Goal: Task Accomplishment & Management: Manage account settings

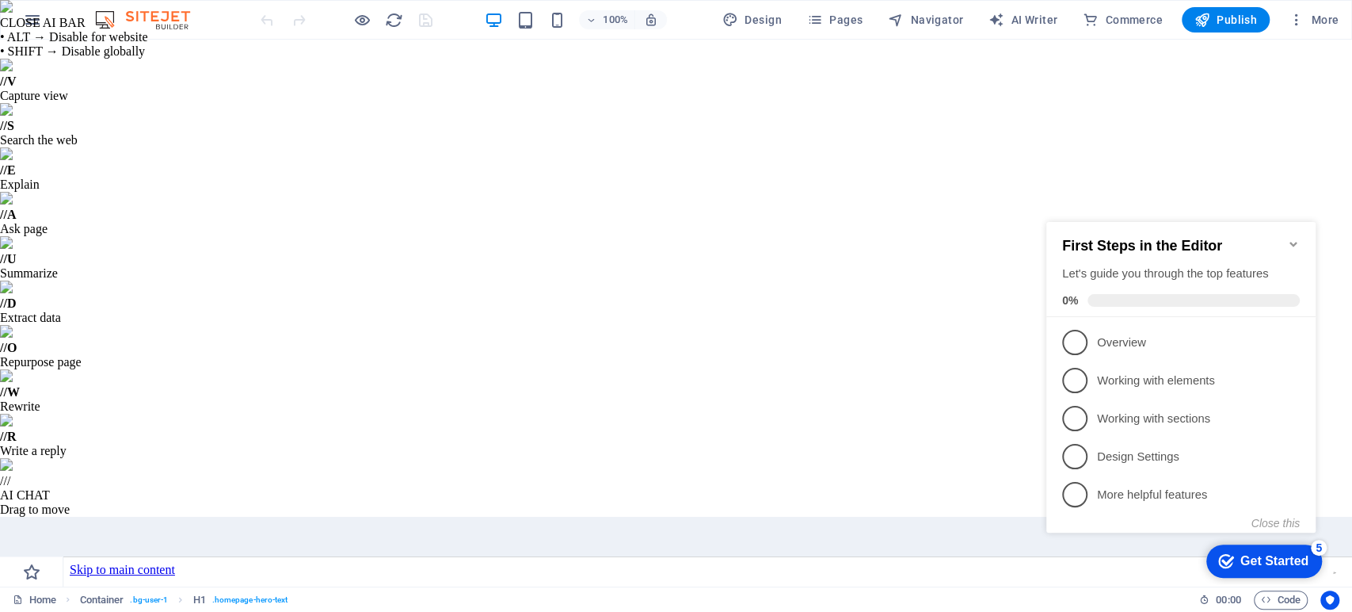
click at [1285, 238] on h2 "First Steps in the Editor" at bounding box center [1181, 246] width 238 height 17
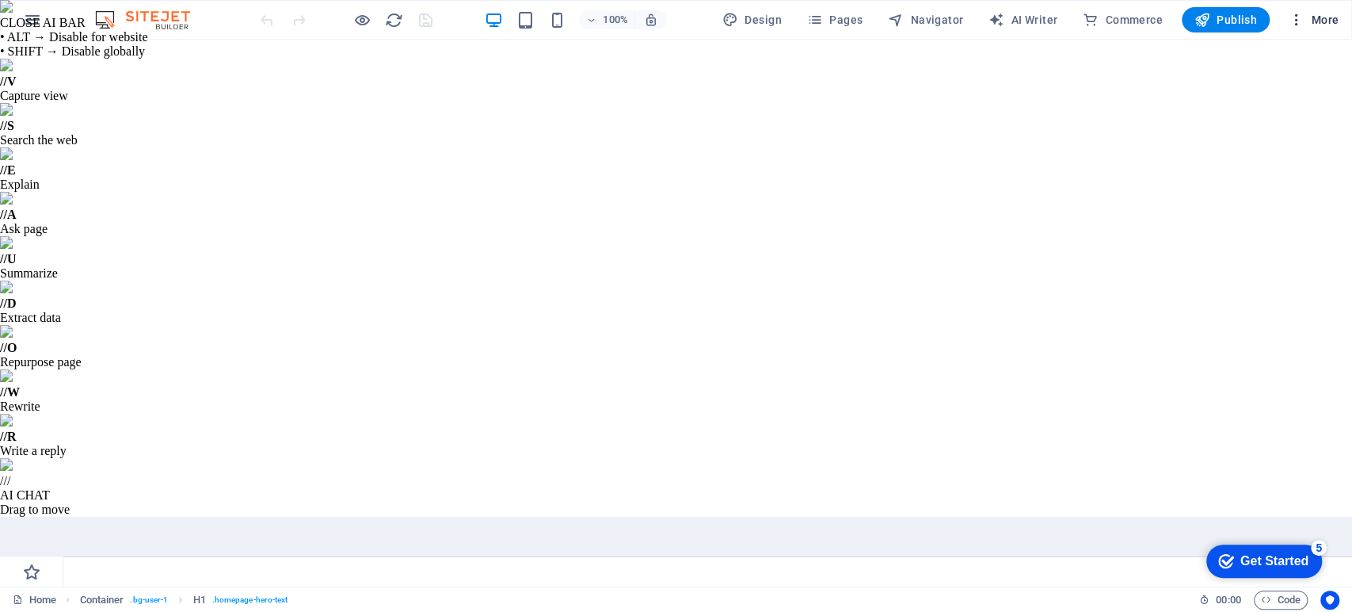
click at [1300, 17] on icon "button" at bounding box center [1297, 20] width 16 height 16
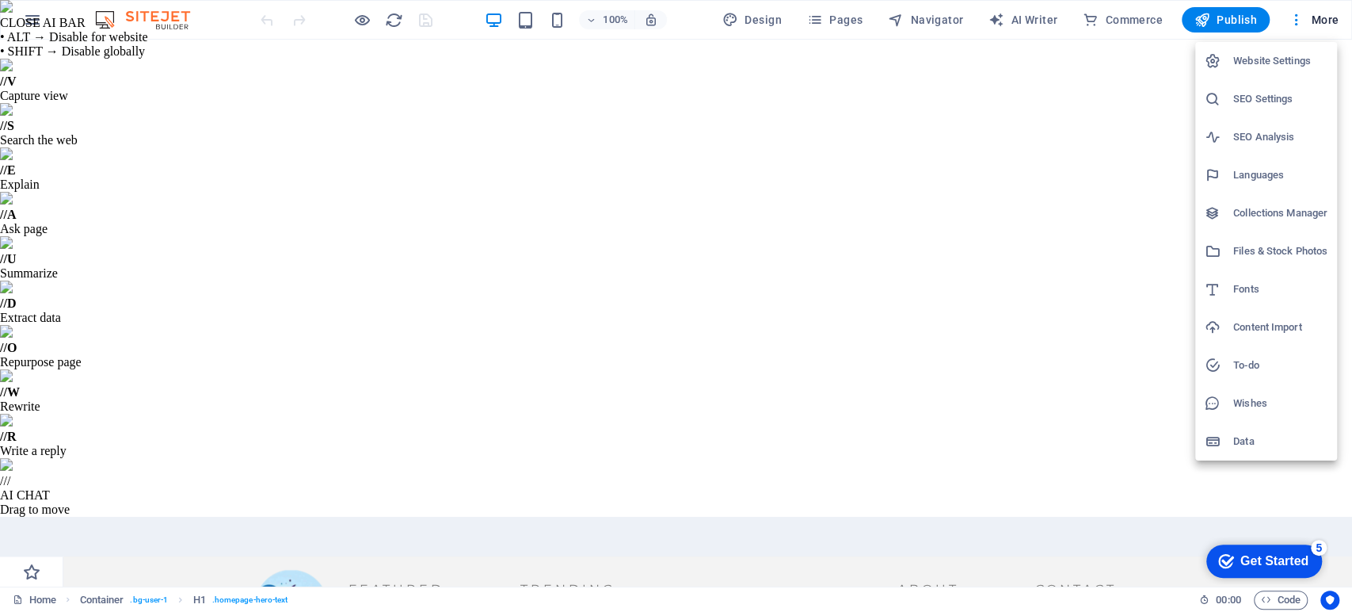
click at [1241, 60] on h6 "Website Settings" at bounding box center [1280, 60] width 94 height 19
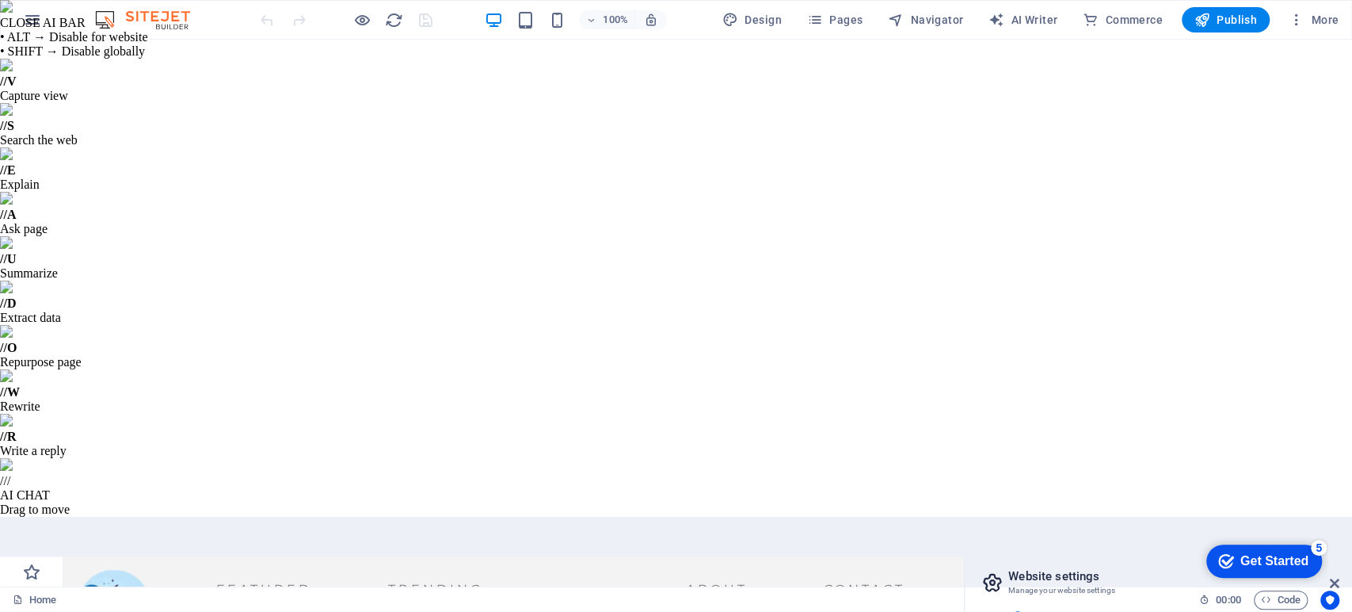
click at [994, 571] on icon at bounding box center [993, 582] width 24 height 22
click at [1336, 577] on icon at bounding box center [1335, 583] width 10 height 13
click at [1295, 24] on icon "button" at bounding box center [1297, 20] width 16 height 16
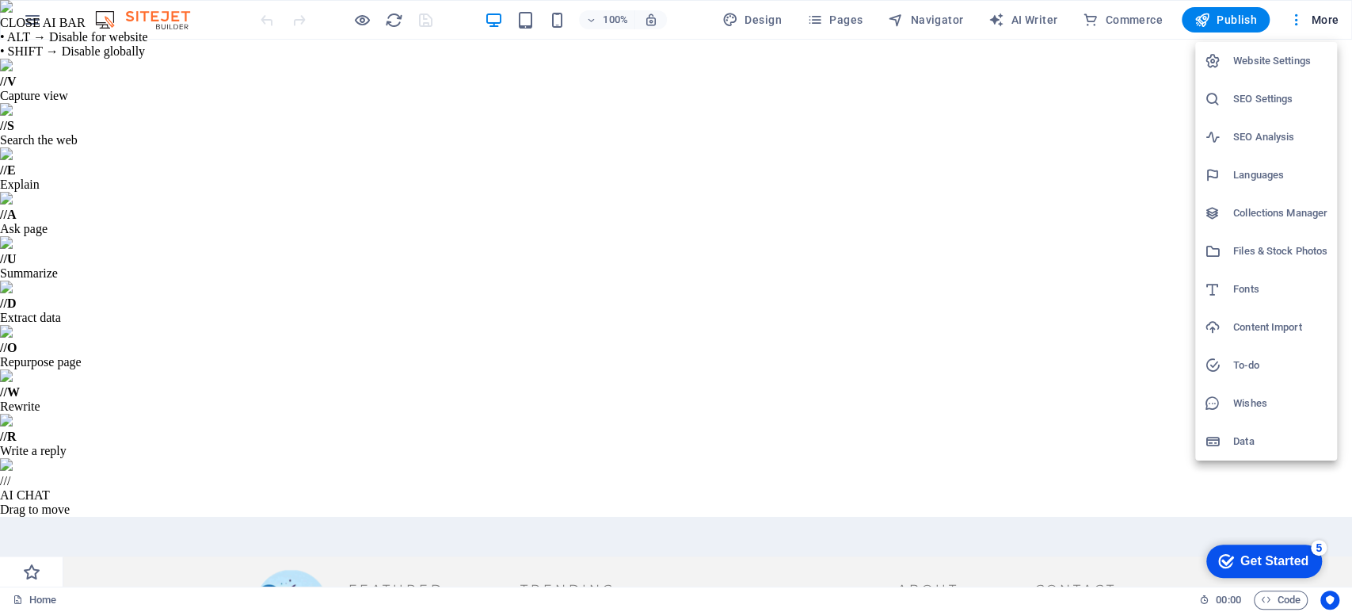
click at [958, 114] on div at bounding box center [676, 306] width 1352 height 612
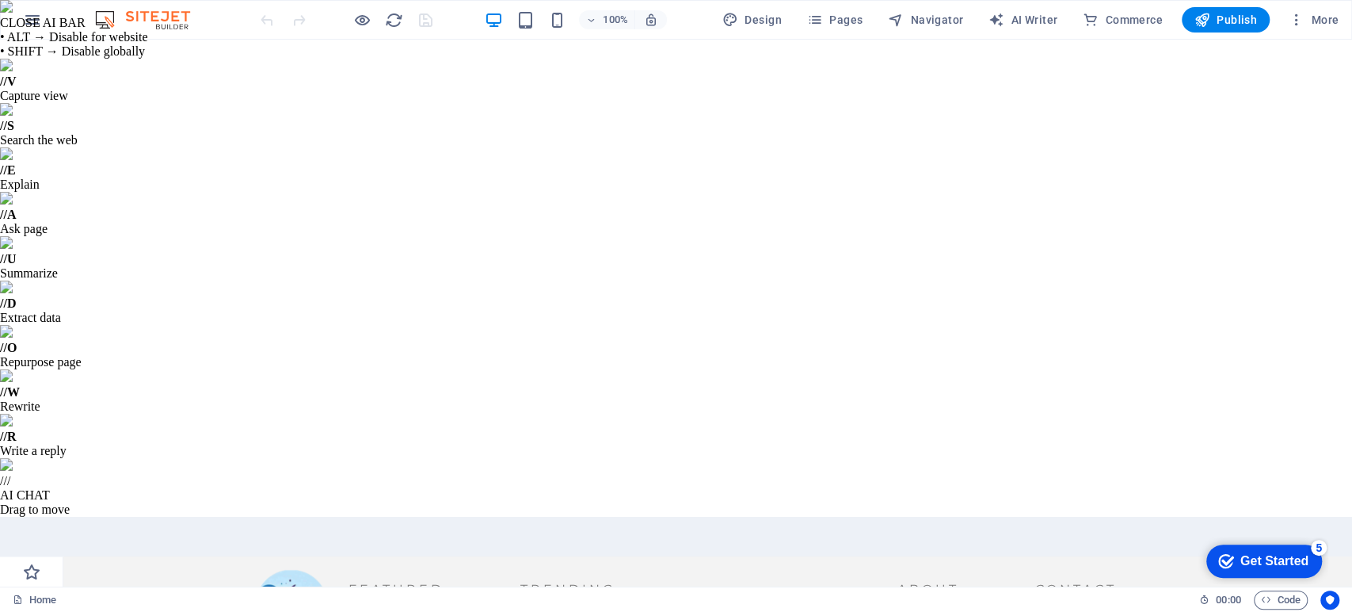
click at [34, 575] on icon at bounding box center [32, 565] width 22 height 22
click at [31, 19] on icon "button" at bounding box center [32, 19] width 19 height 19
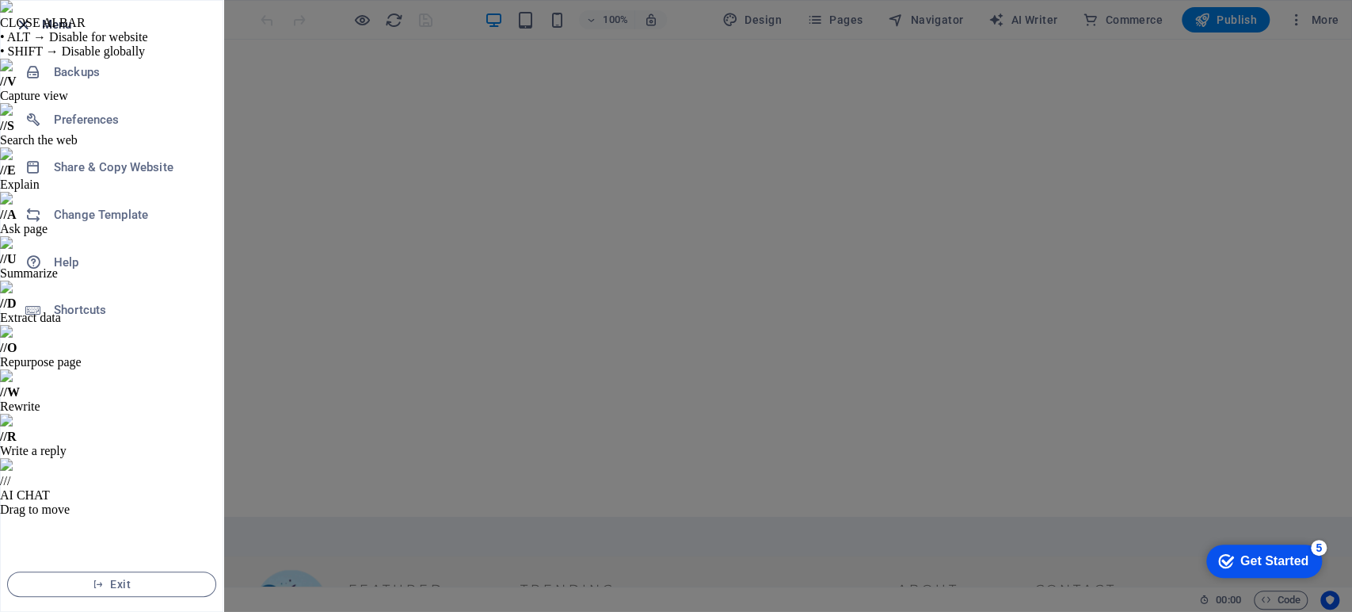
click at [21, 27] on icon "button" at bounding box center [23, 25] width 18 height 18
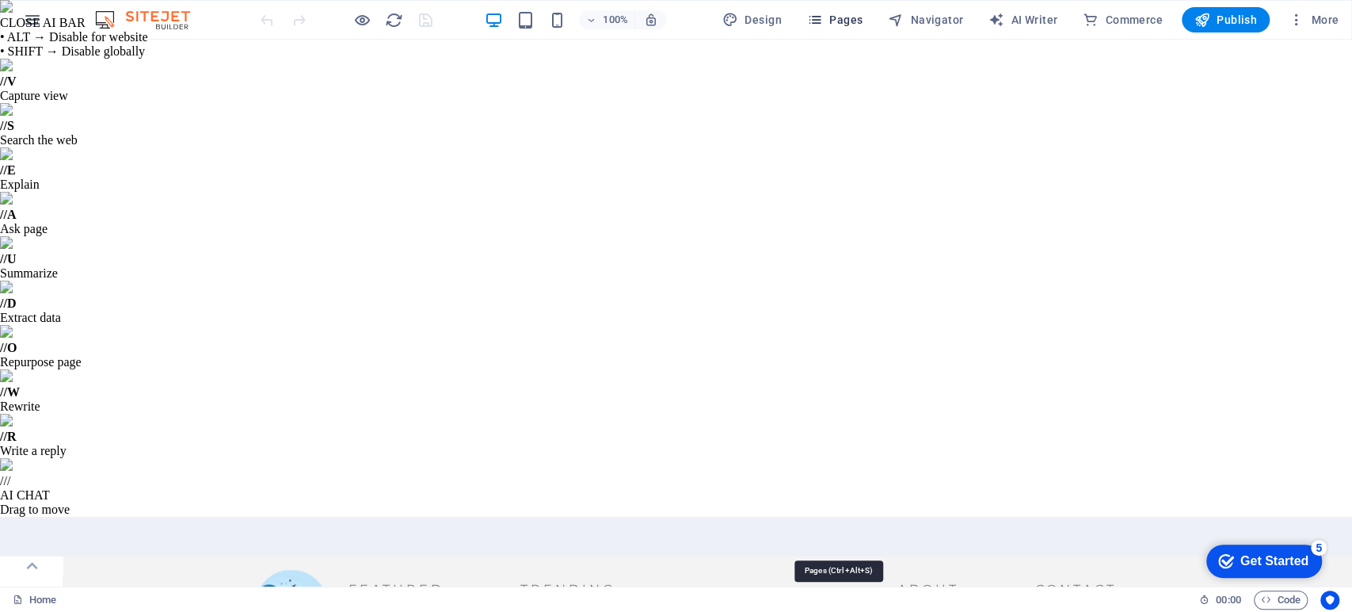
click at [821, 17] on icon "button" at bounding box center [815, 20] width 16 height 16
click at [1333, 577] on icon at bounding box center [1335, 583] width 10 height 13
click at [1299, 23] on icon "button" at bounding box center [1297, 20] width 16 height 16
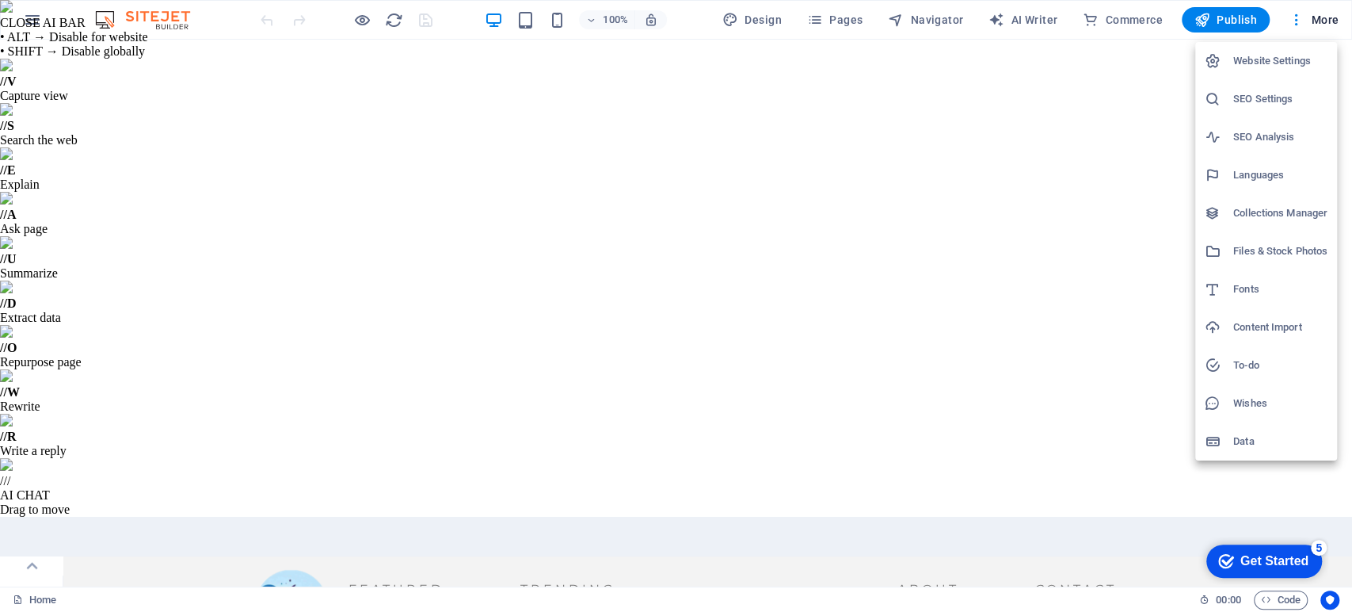
click at [1263, 61] on h6 "Website Settings" at bounding box center [1280, 60] width 94 height 19
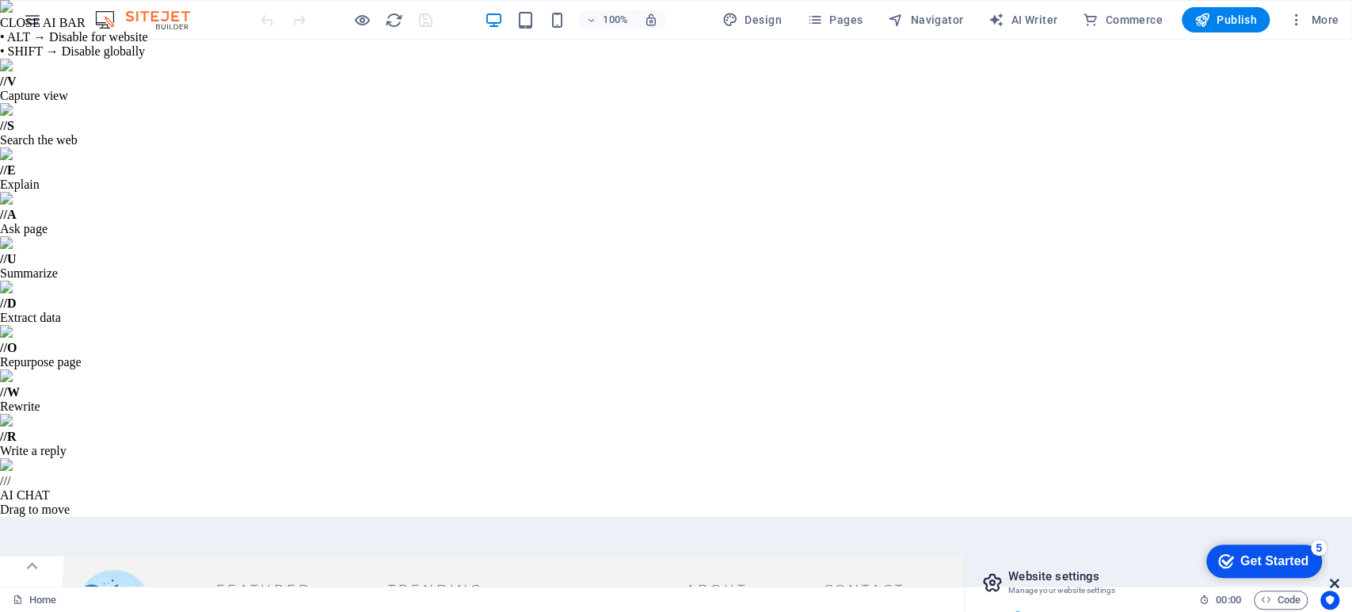
click at [1335, 577] on icon at bounding box center [1335, 583] width 10 height 13
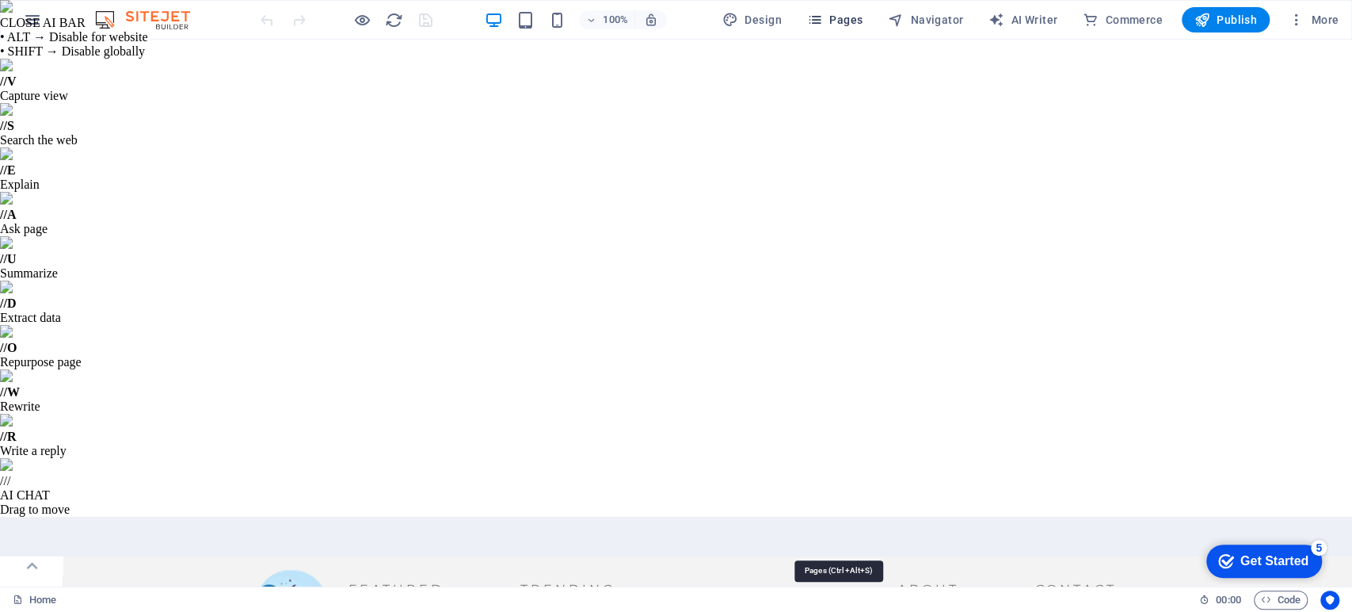
click at [817, 20] on icon "button" at bounding box center [815, 20] width 16 height 16
click at [820, 20] on icon "button" at bounding box center [815, 20] width 16 height 16
click at [1331, 577] on icon at bounding box center [1335, 583] width 10 height 13
click at [360, 20] on icon "button" at bounding box center [362, 20] width 18 height 18
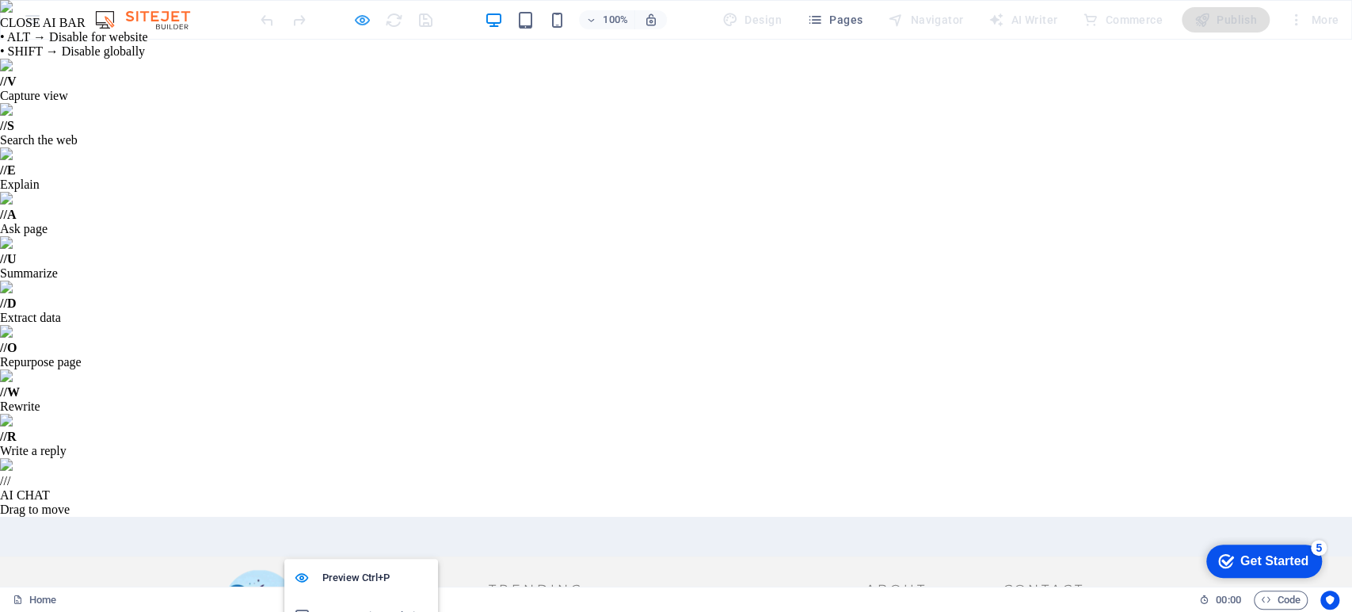
click at [361, 20] on icon "button" at bounding box center [362, 20] width 18 height 18
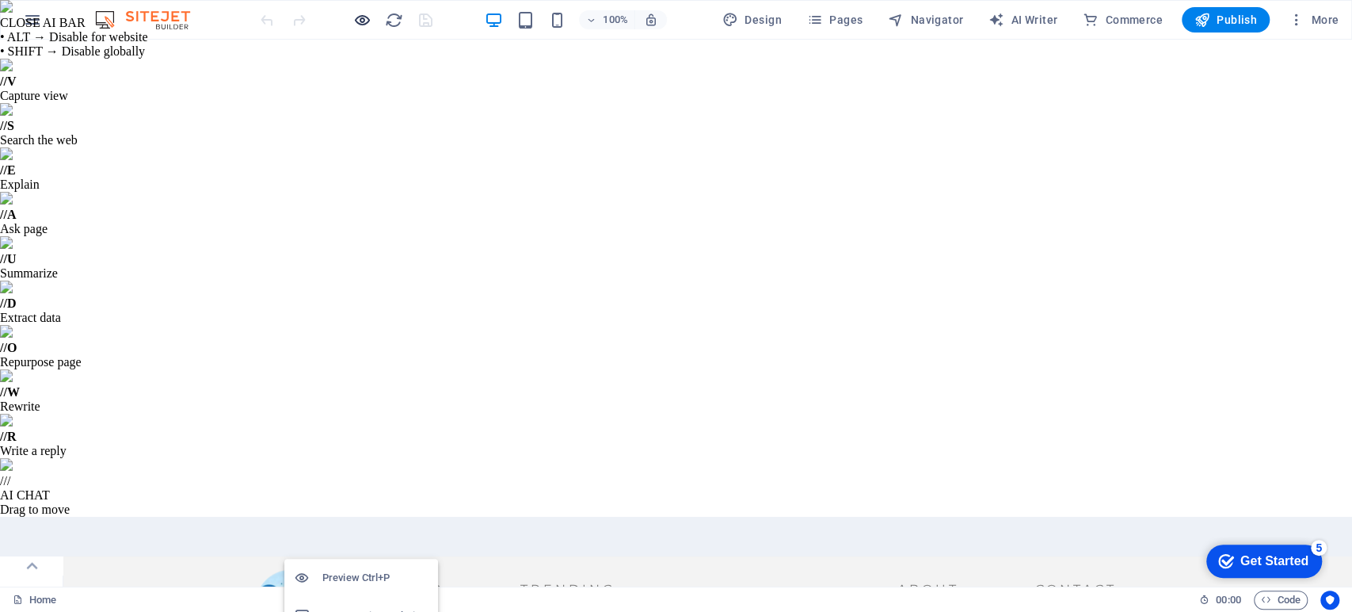
click at [365, 17] on icon "button" at bounding box center [362, 20] width 18 height 18
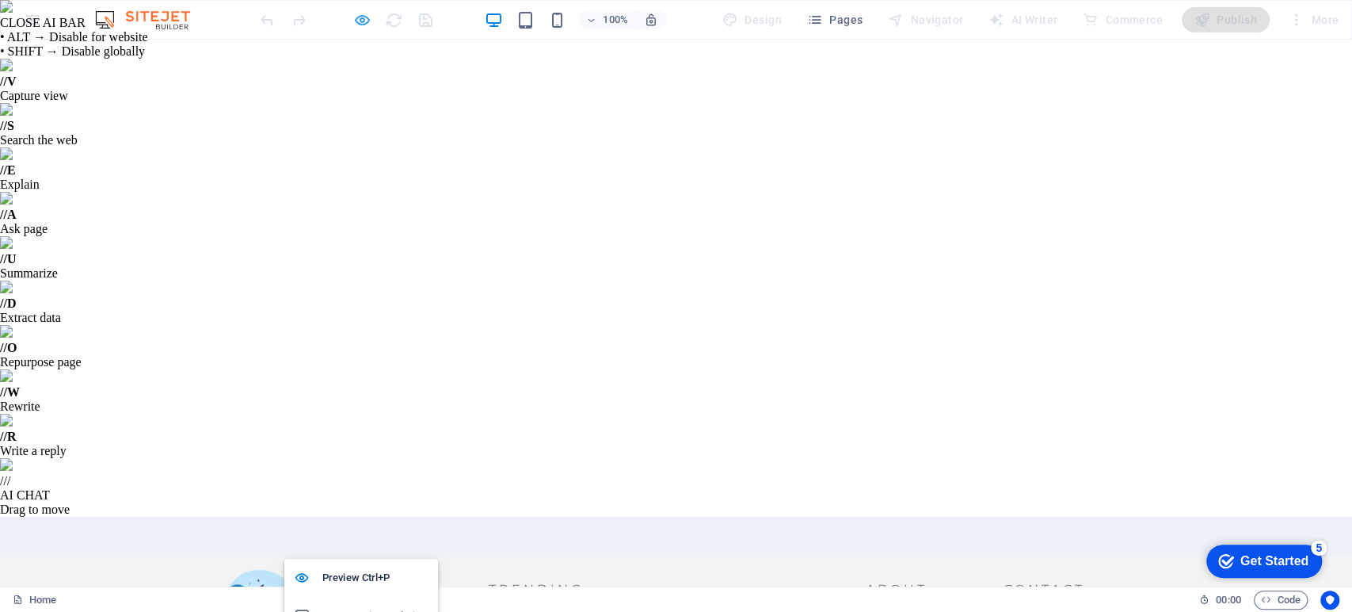
click at [361, 21] on icon "button" at bounding box center [362, 20] width 18 height 18
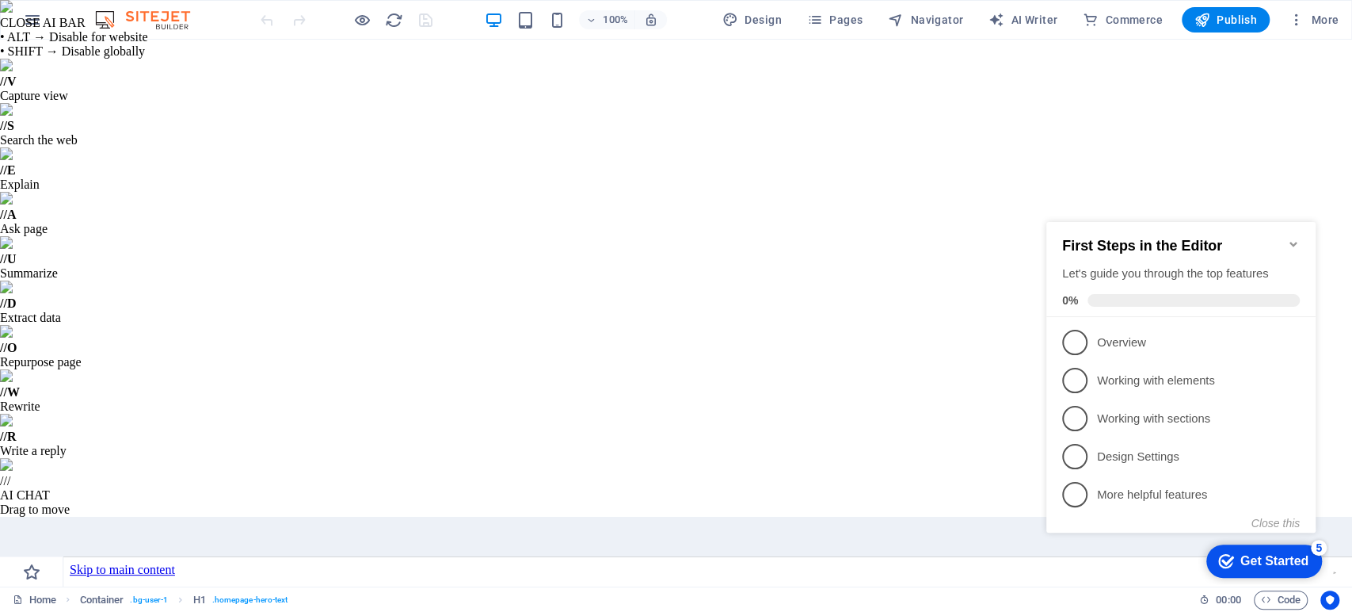
click at [1290, 242] on icon "Minimize checklist" at bounding box center [1293, 244] width 7 height 5
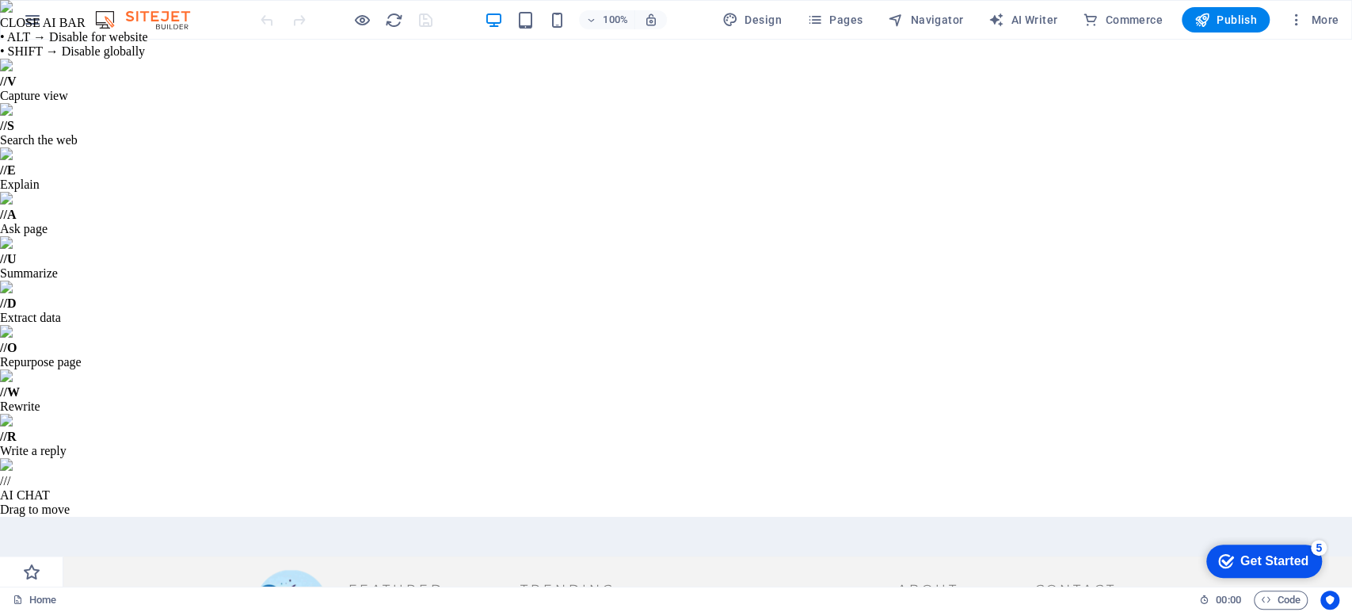
click at [29, 575] on icon at bounding box center [32, 565] width 22 height 22
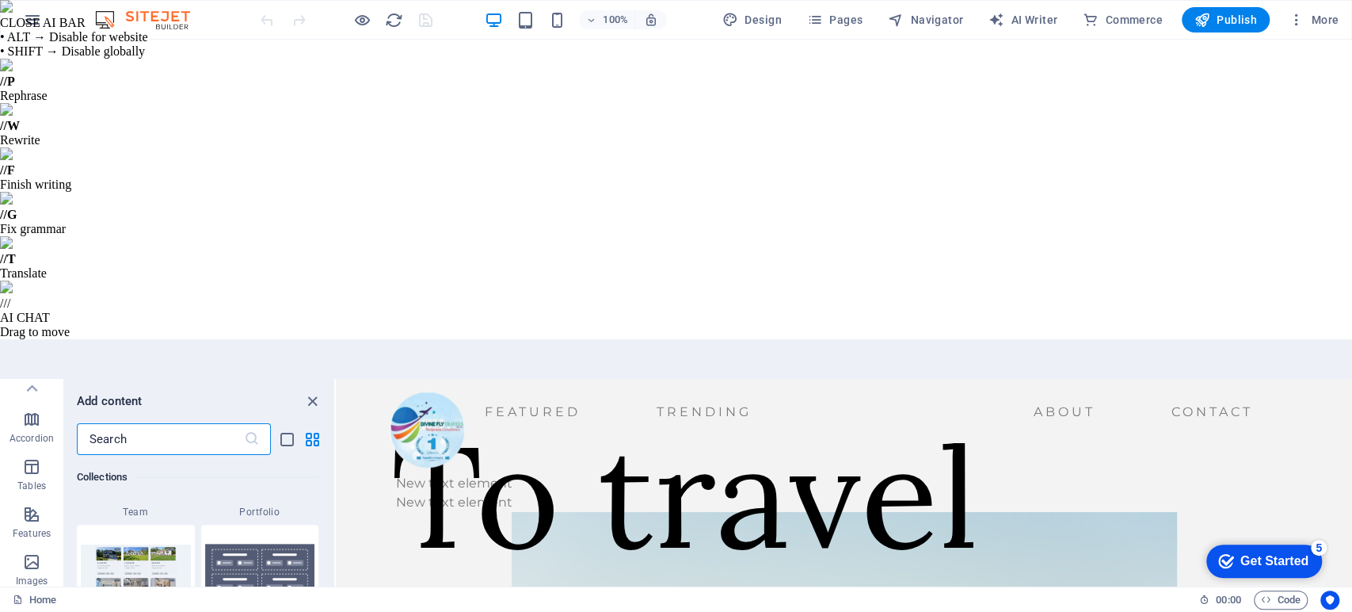
scroll to position [15265, 0]
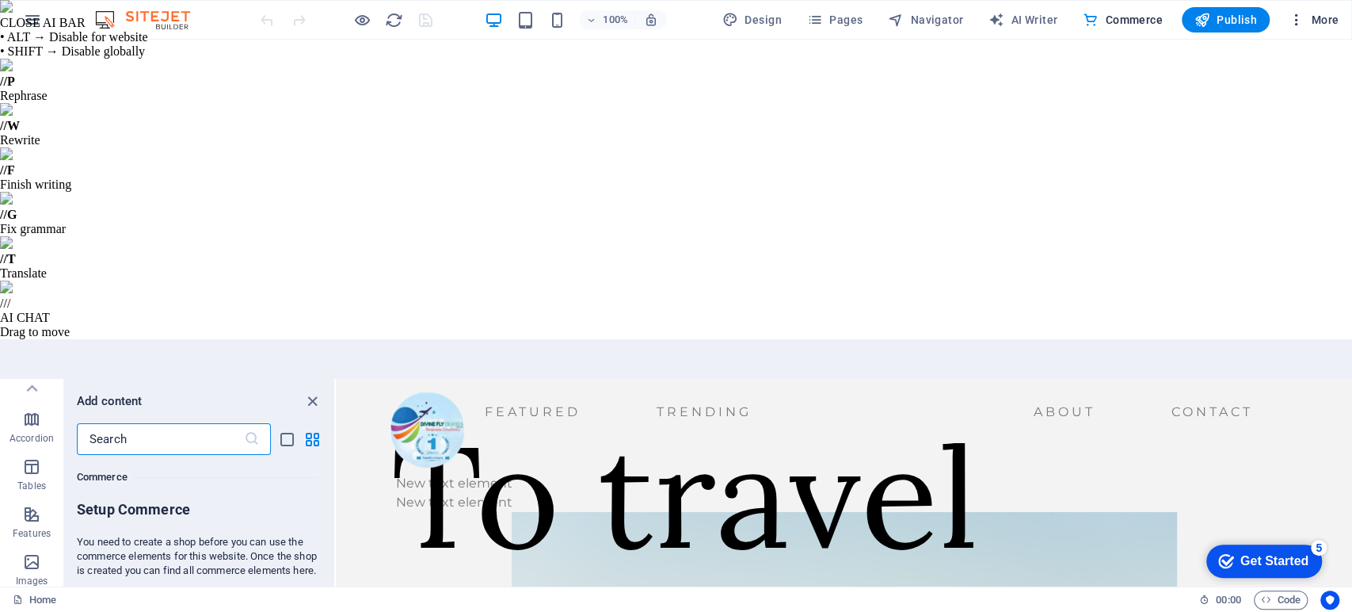
click at [1298, 20] on icon "button" at bounding box center [1297, 20] width 16 height 16
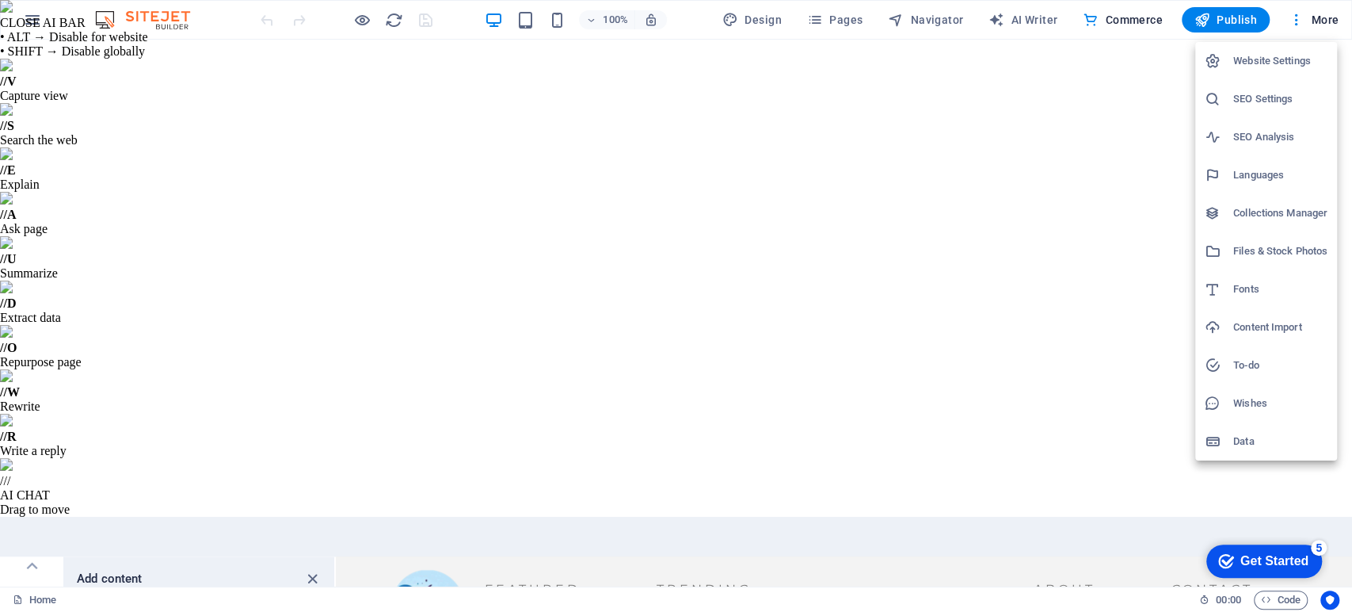
click at [1264, 252] on h6 "Files & Stock Photos" at bounding box center [1280, 251] width 94 height 19
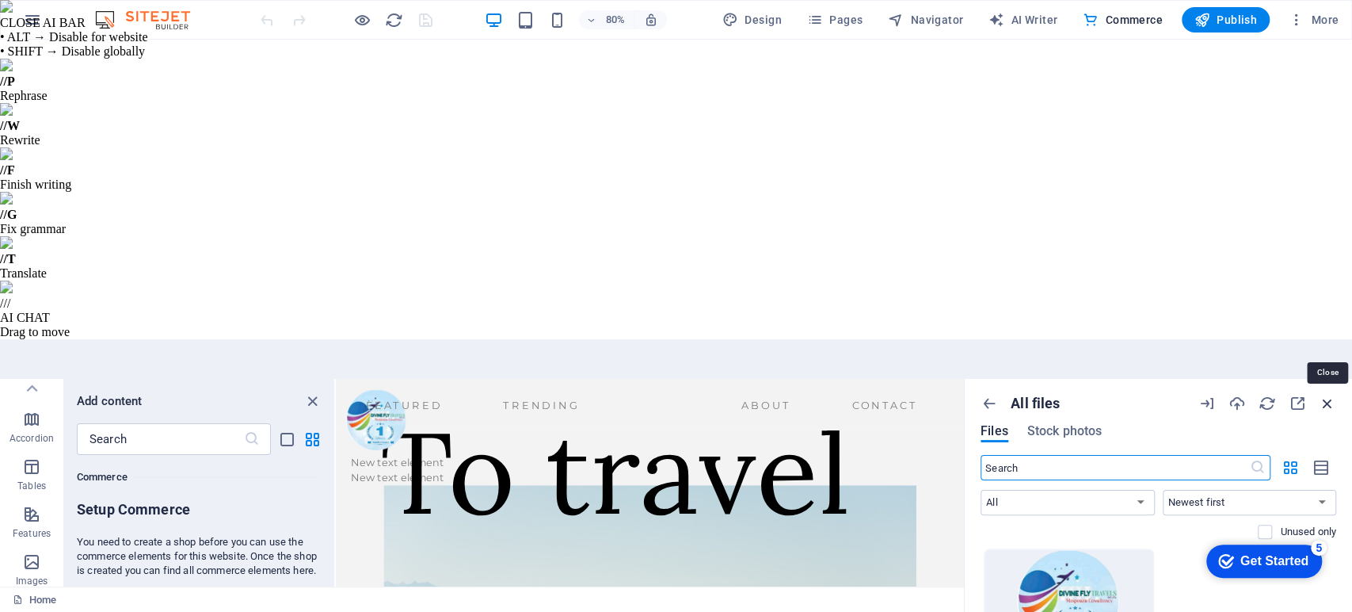
click at [1326, 394] on icon "button" at bounding box center [1327, 402] width 17 height 17
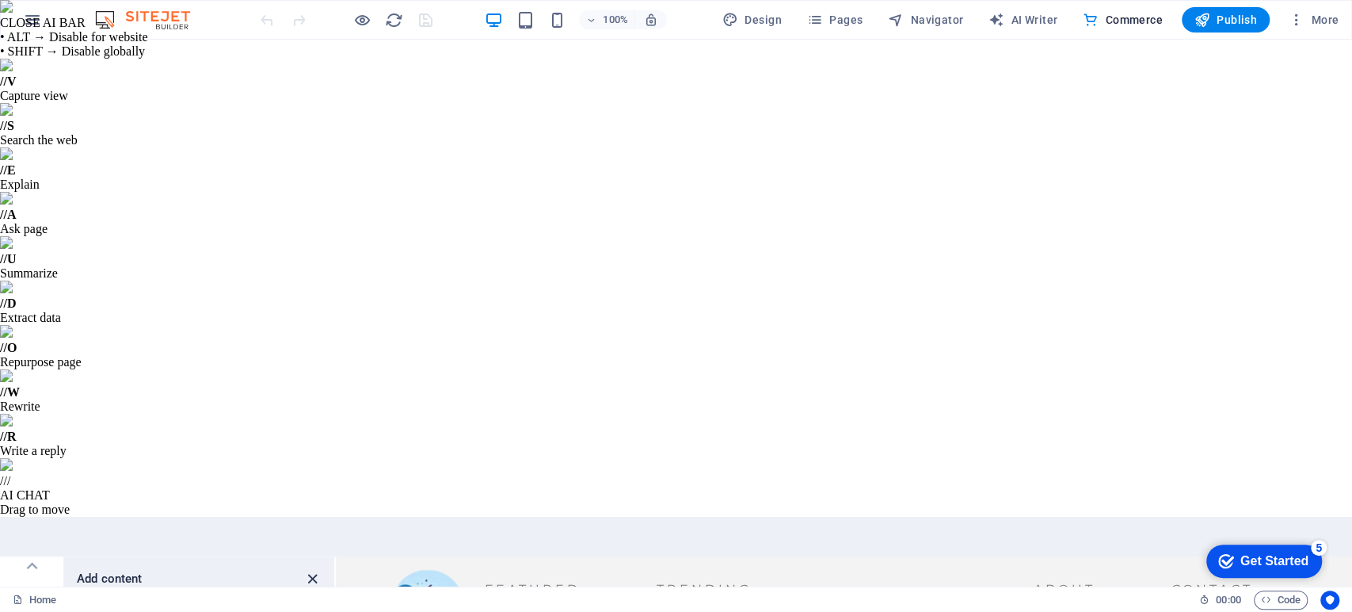
click at [311, 570] on icon "close panel" at bounding box center [312, 579] width 18 height 18
click at [33, 19] on icon "button" at bounding box center [32, 19] width 19 height 19
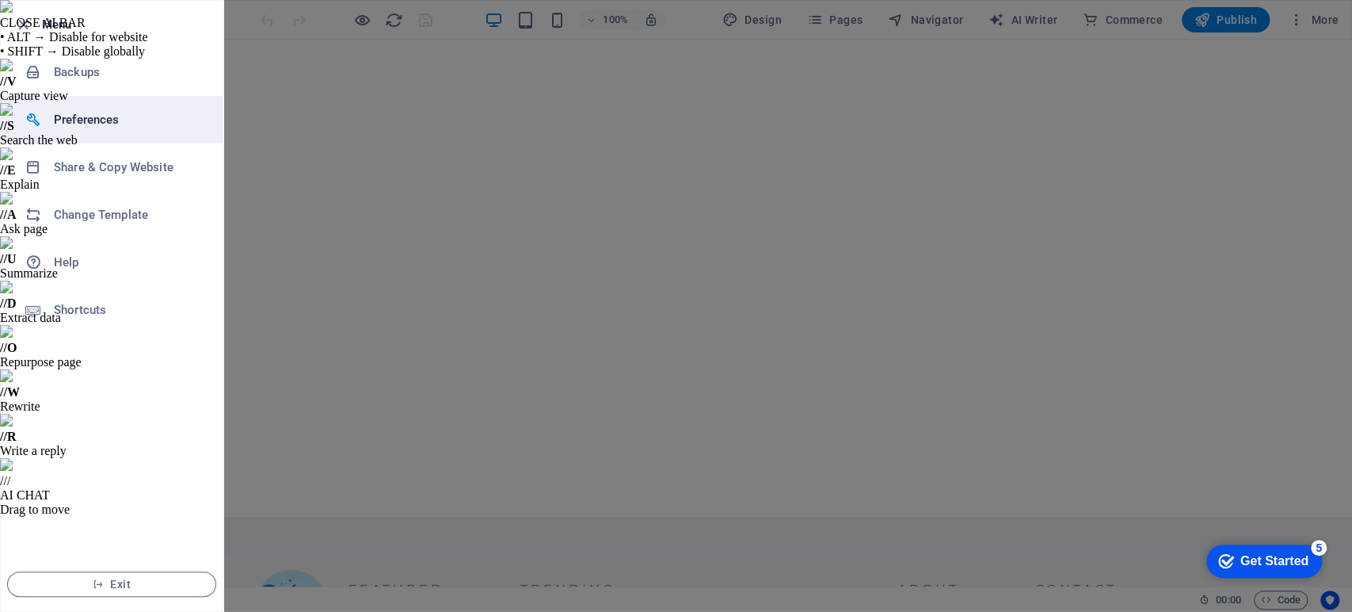
click at [101, 118] on h6 "Preferences" at bounding box center [127, 119] width 147 height 19
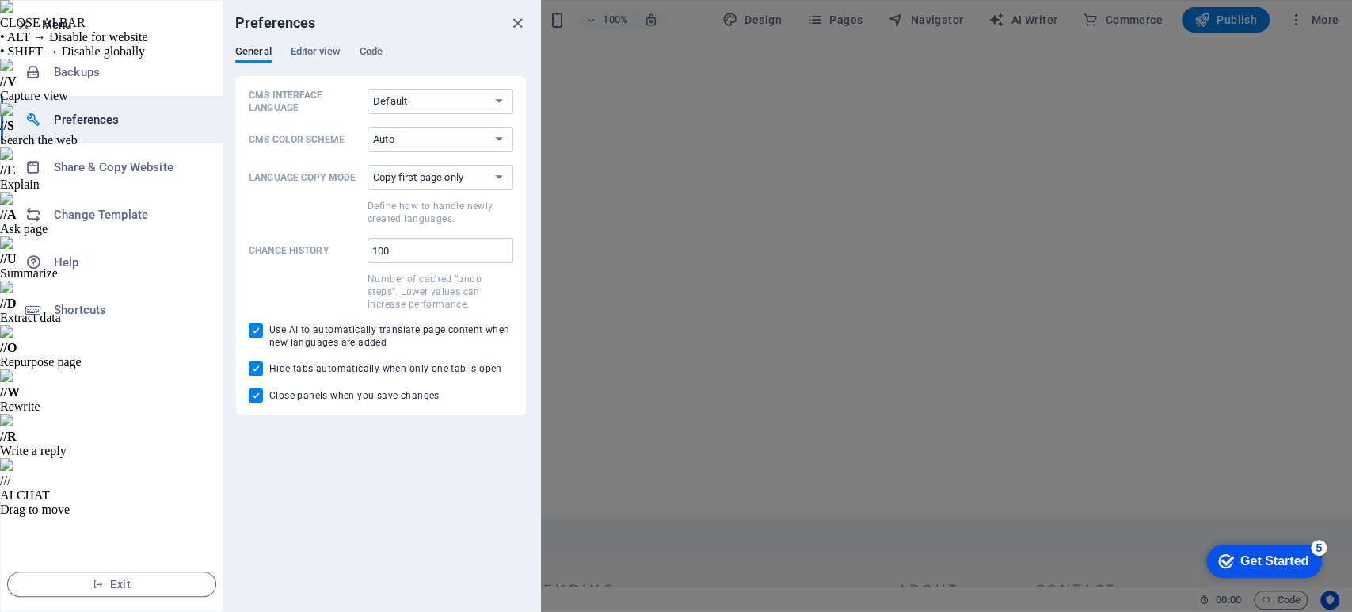
click at [89, 119] on h6 "Preferences" at bounding box center [127, 119] width 147 height 19
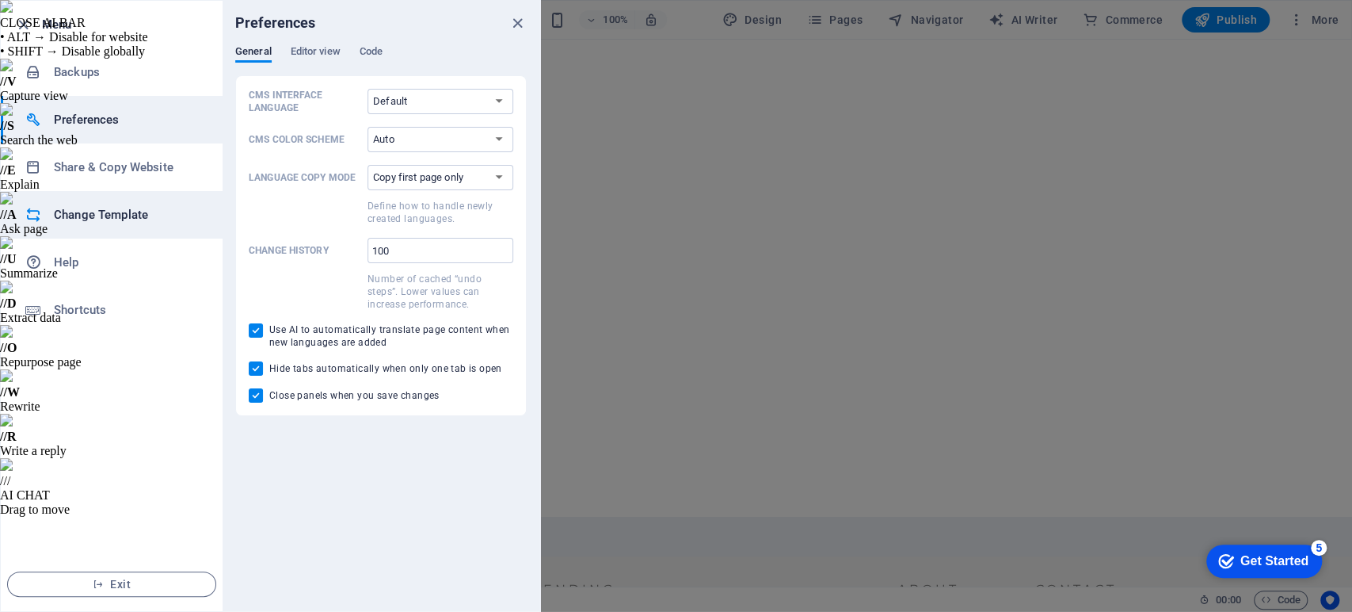
click at [89, 218] on h6 "Change Template" at bounding box center [127, 214] width 147 height 19
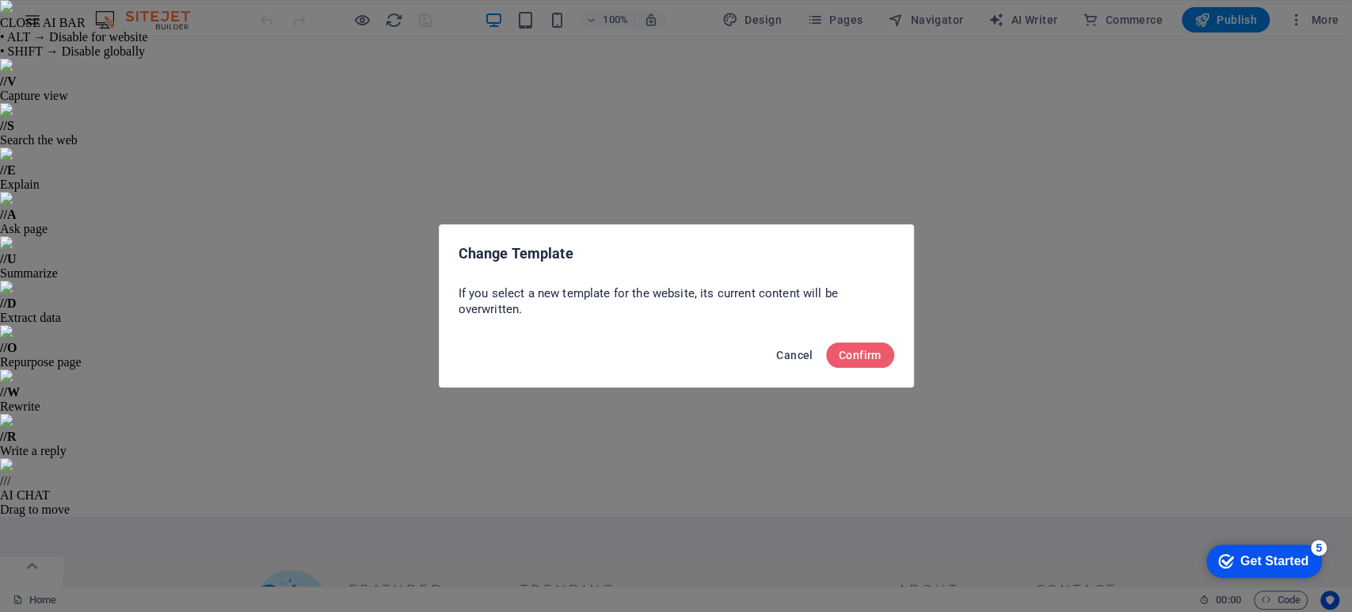
click at [791, 355] on span "Cancel" at bounding box center [794, 355] width 36 height 13
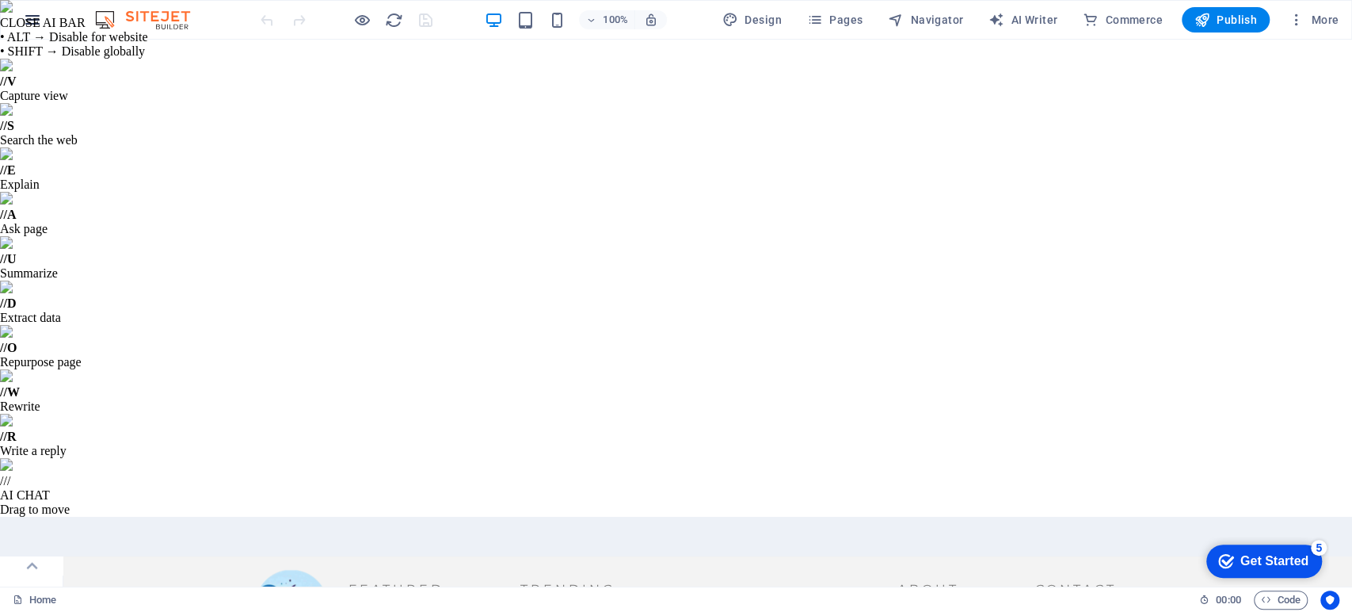
click at [27, 29] on icon "button" at bounding box center [32, 19] width 19 height 19
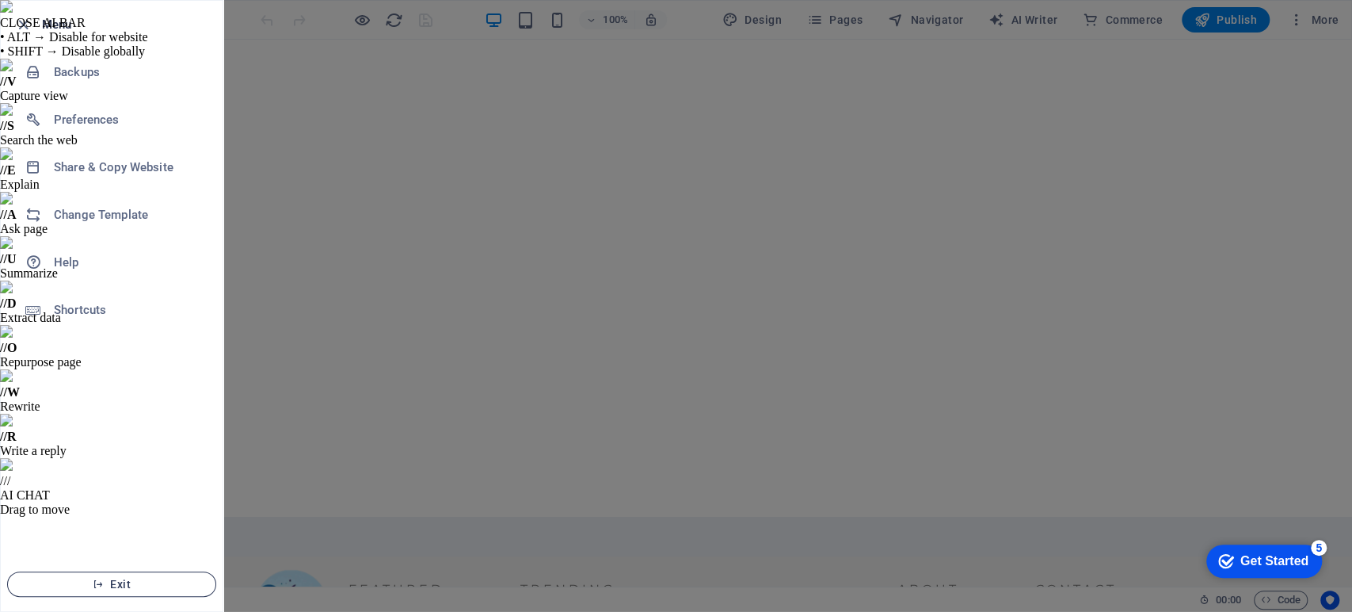
click at [108, 584] on span "Exit" at bounding box center [112, 583] width 182 height 13
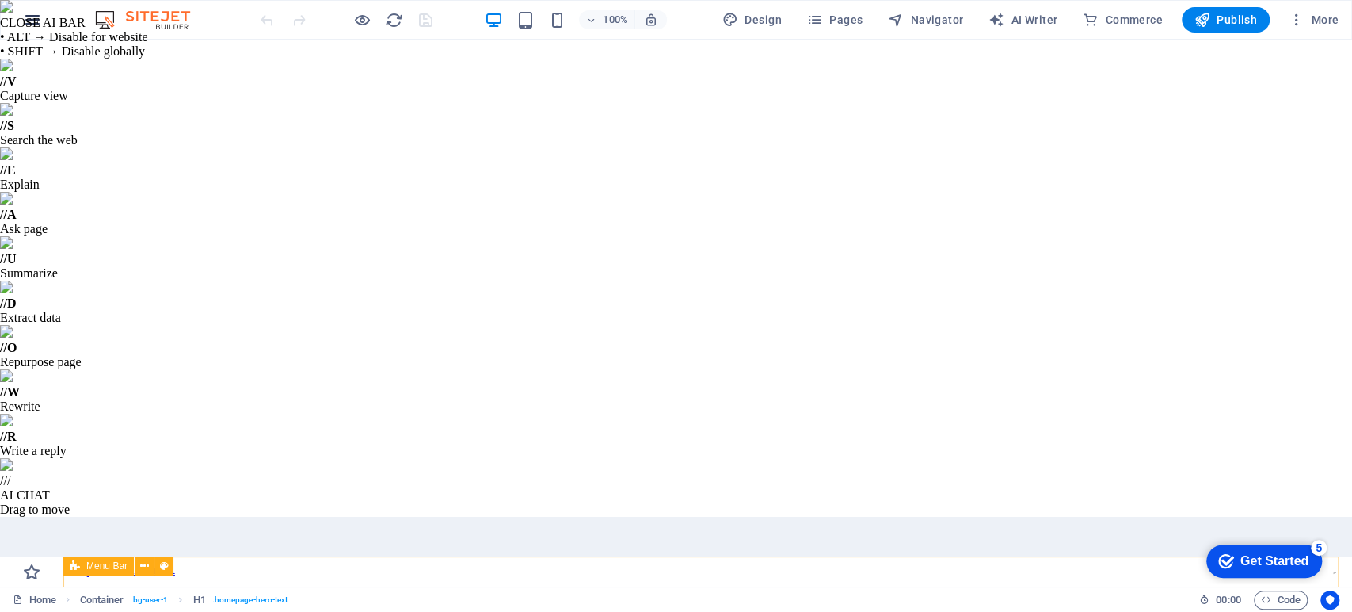
click at [45, 556] on button "Favorites" at bounding box center [31, 580] width 63 height 48
click at [32, 21] on icon "button" at bounding box center [32, 19] width 19 height 19
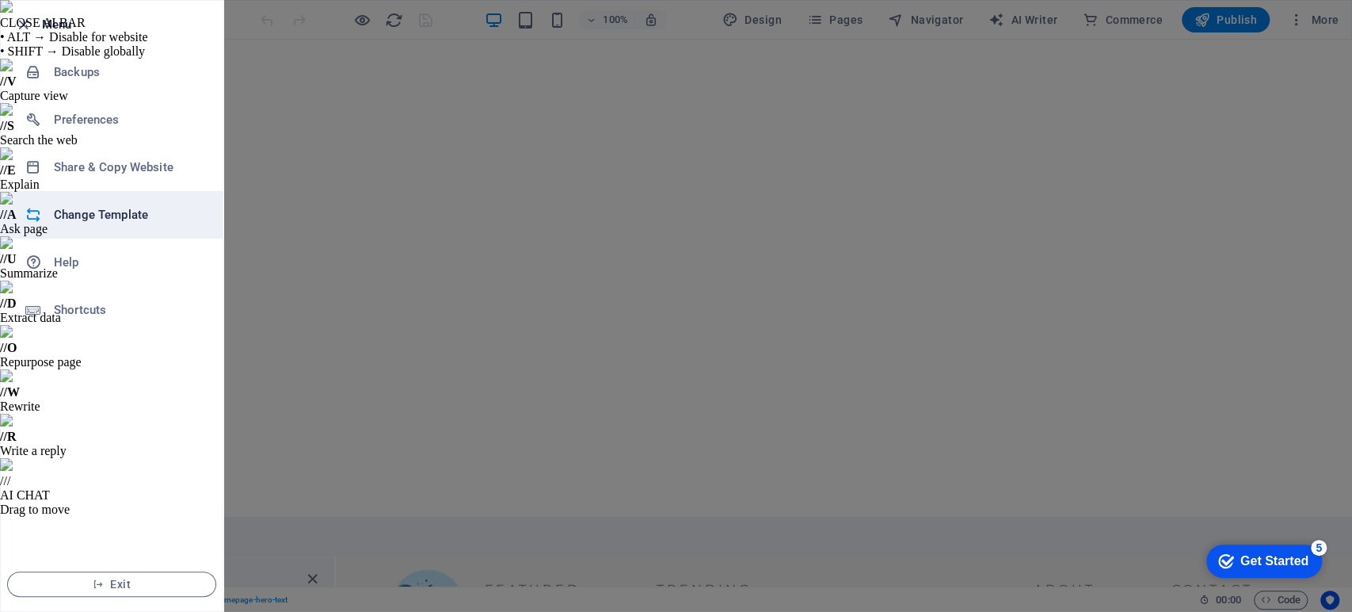
click at [89, 211] on h6 "Change Template" at bounding box center [127, 214] width 147 height 19
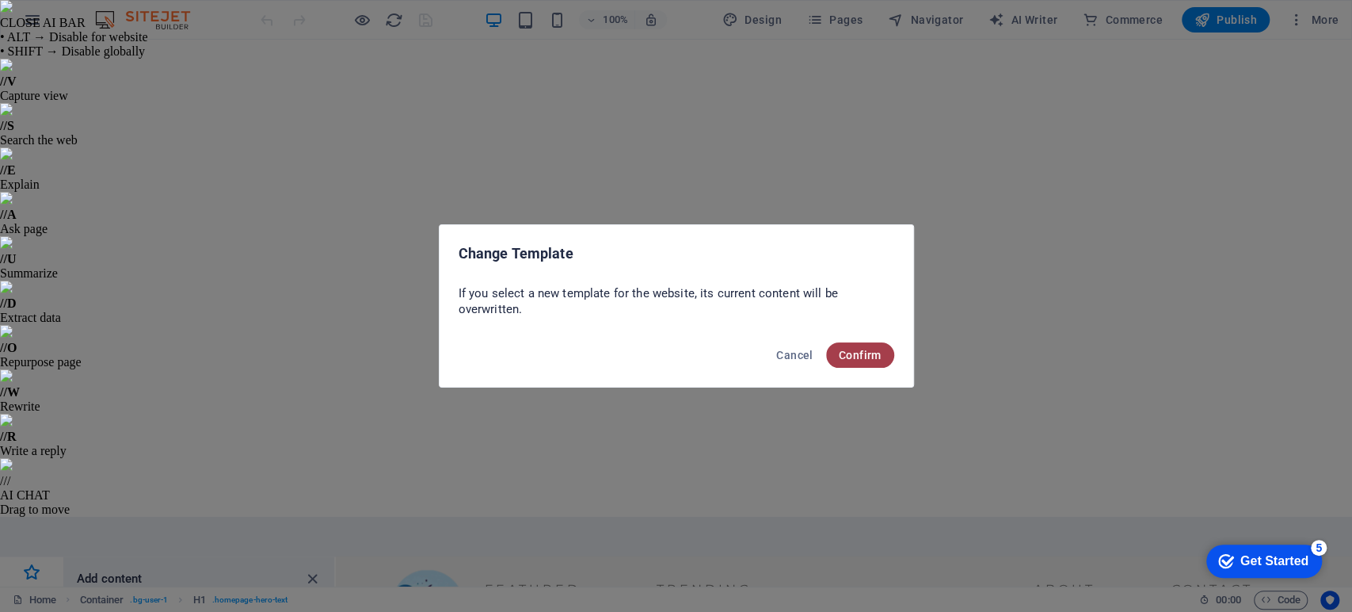
click at [871, 355] on span "Confirm" at bounding box center [860, 355] width 43 height 13
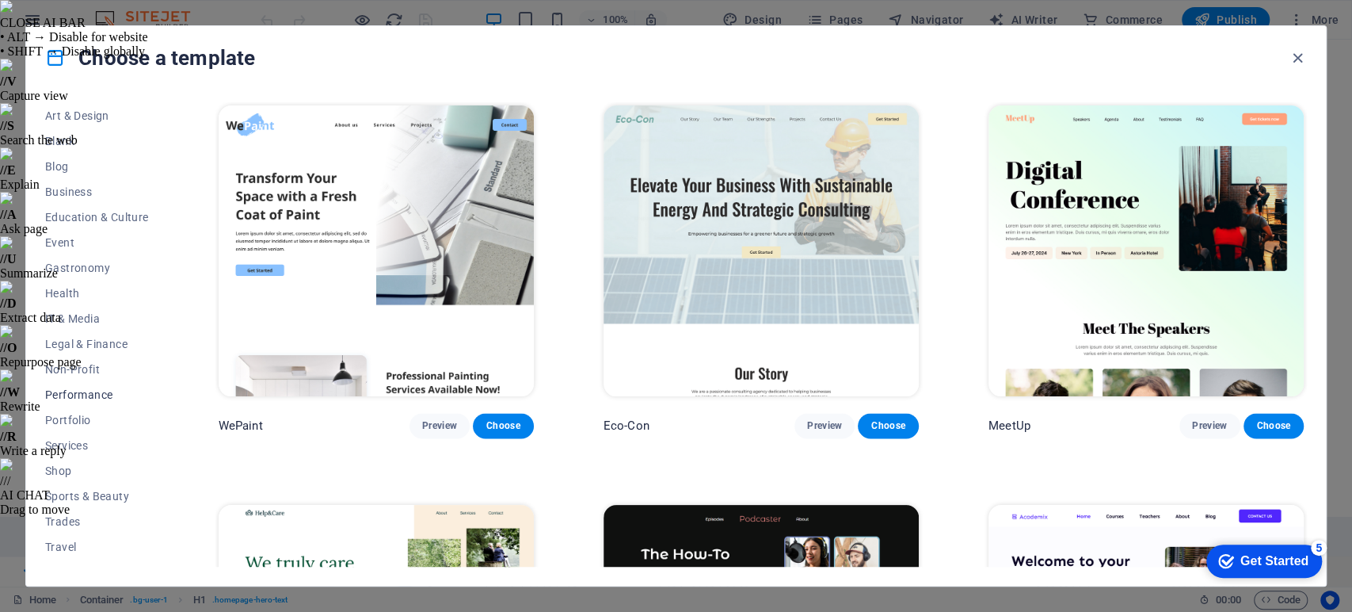
scroll to position [194, 0]
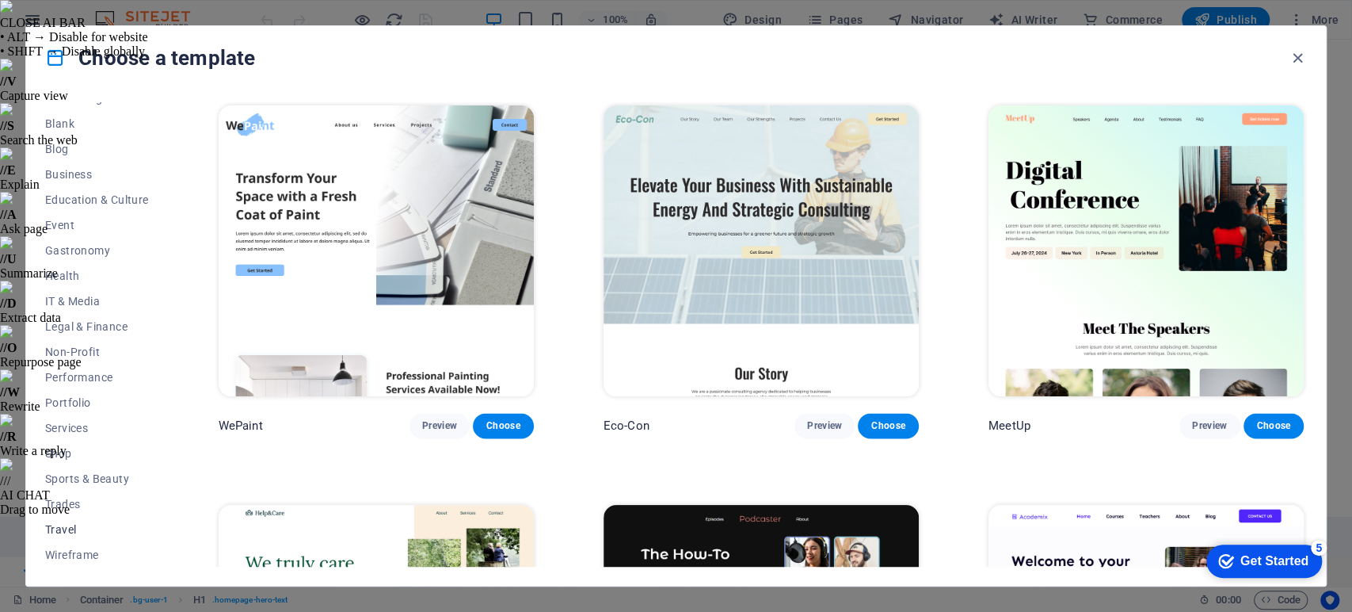
click at [75, 527] on span "Travel" at bounding box center [97, 529] width 104 height 13
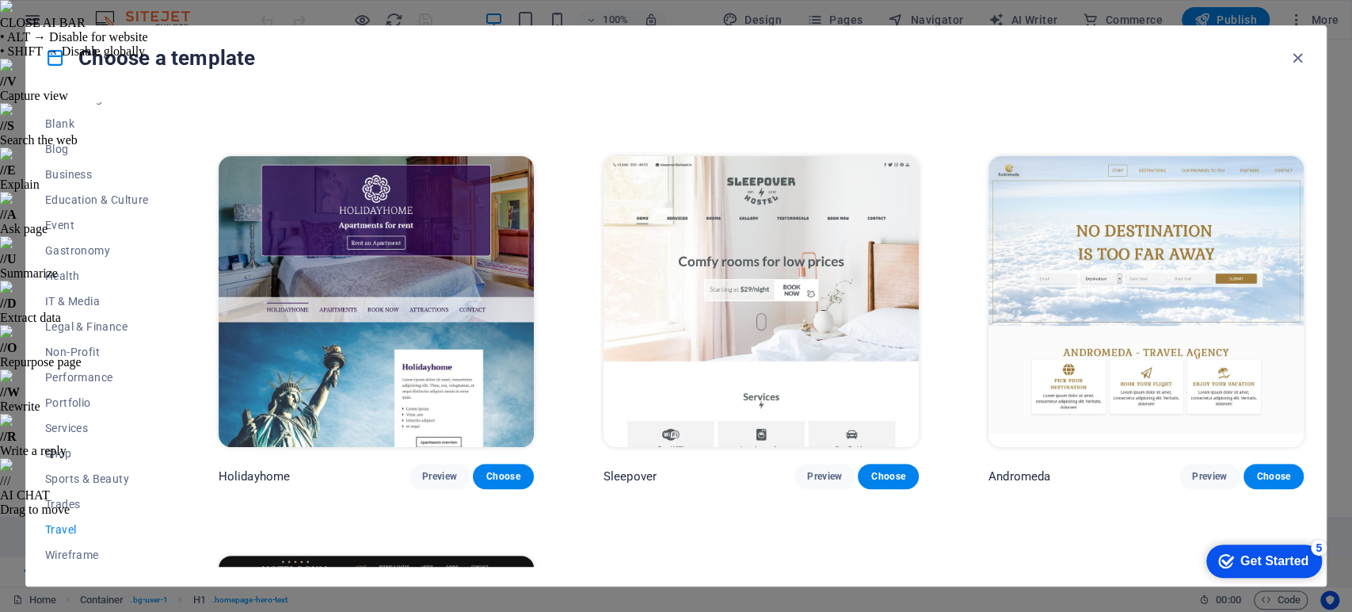
scroll to position [375, 0]
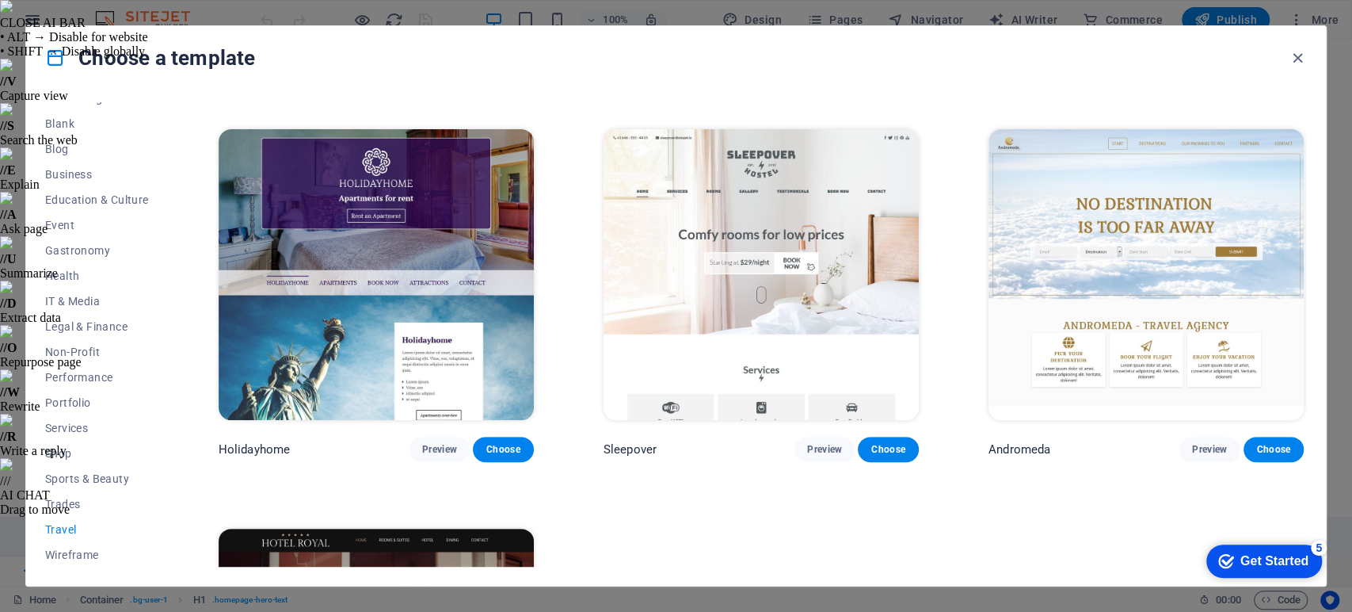
click at [381, 313] on img at bounding box center [376, 274] width 315 height 291
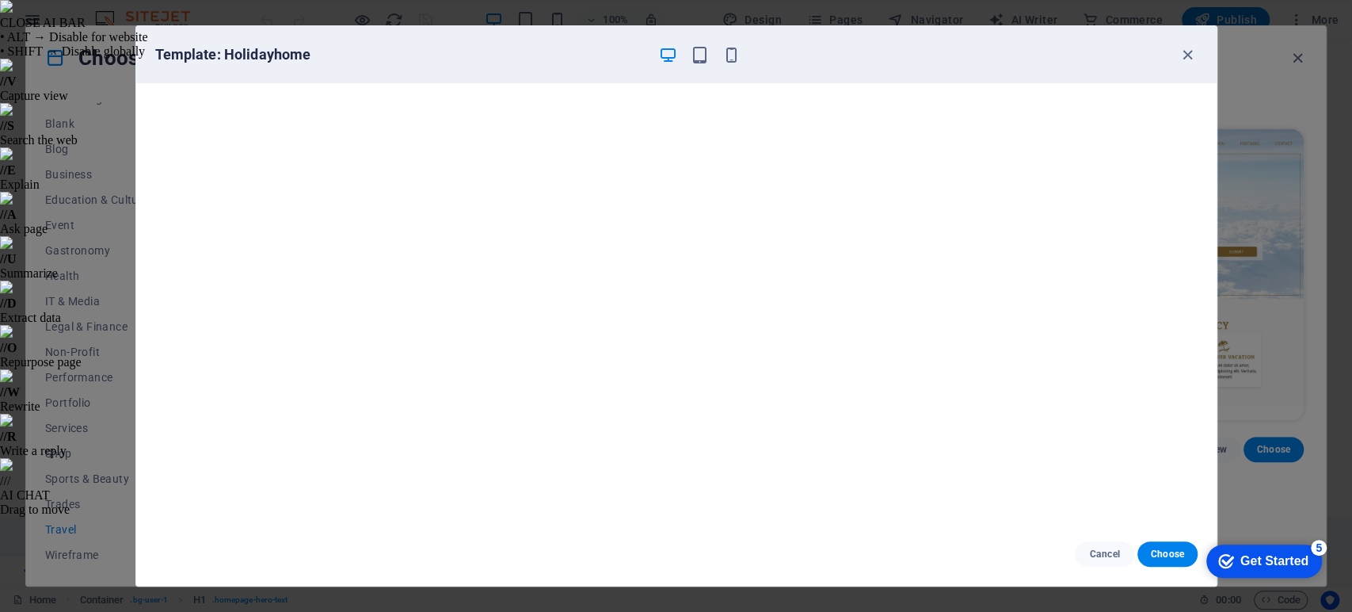
scroll to position [3, 0]
click at [1186, 55] on icon "button" at bounding box center [1188, 55] width 18 height 18
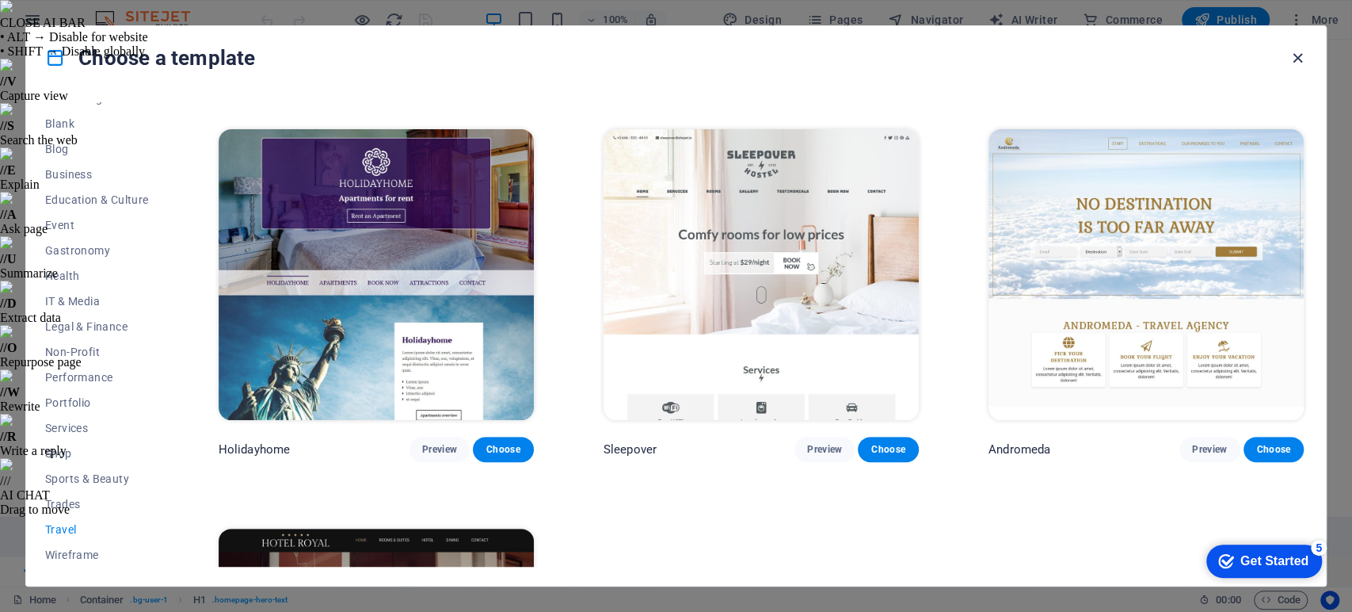
click at [1297, 59] on icon "button" at bounding box center [1298, 58] width 18 height 18
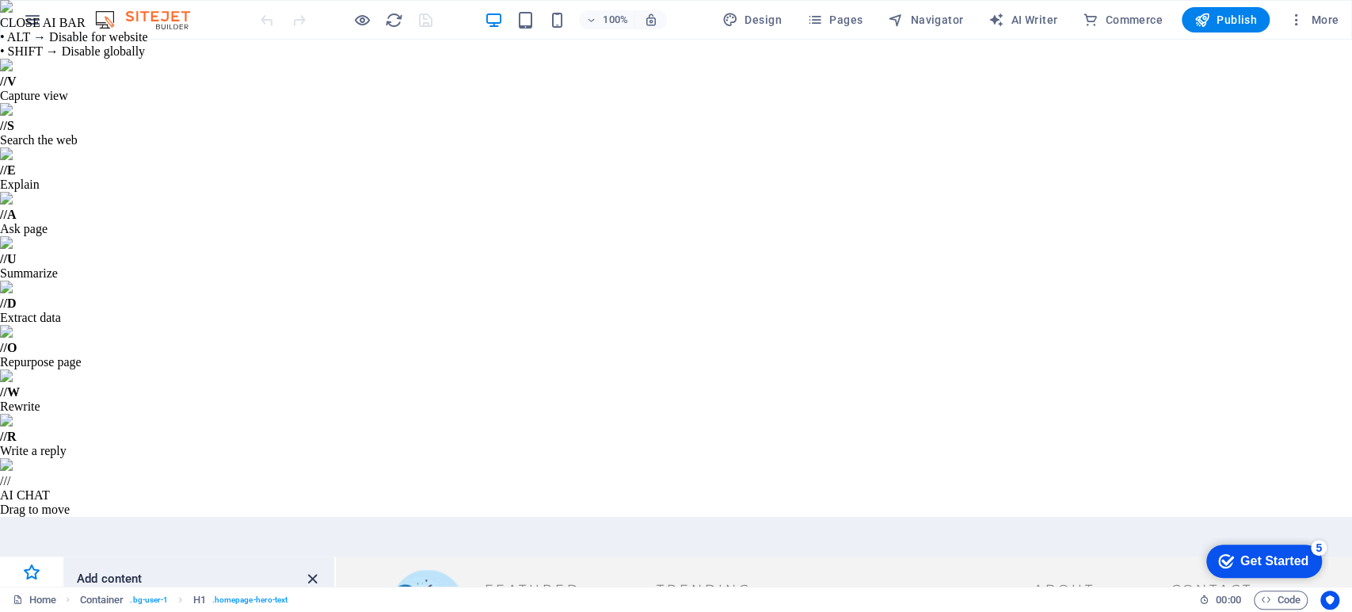
click at [314, 570] on icon "close panel" at bounding box center [312, 579] width 18 height 18
click at [813, 17] on icon "button" at bounding box center [815, 20] width 16 height 16
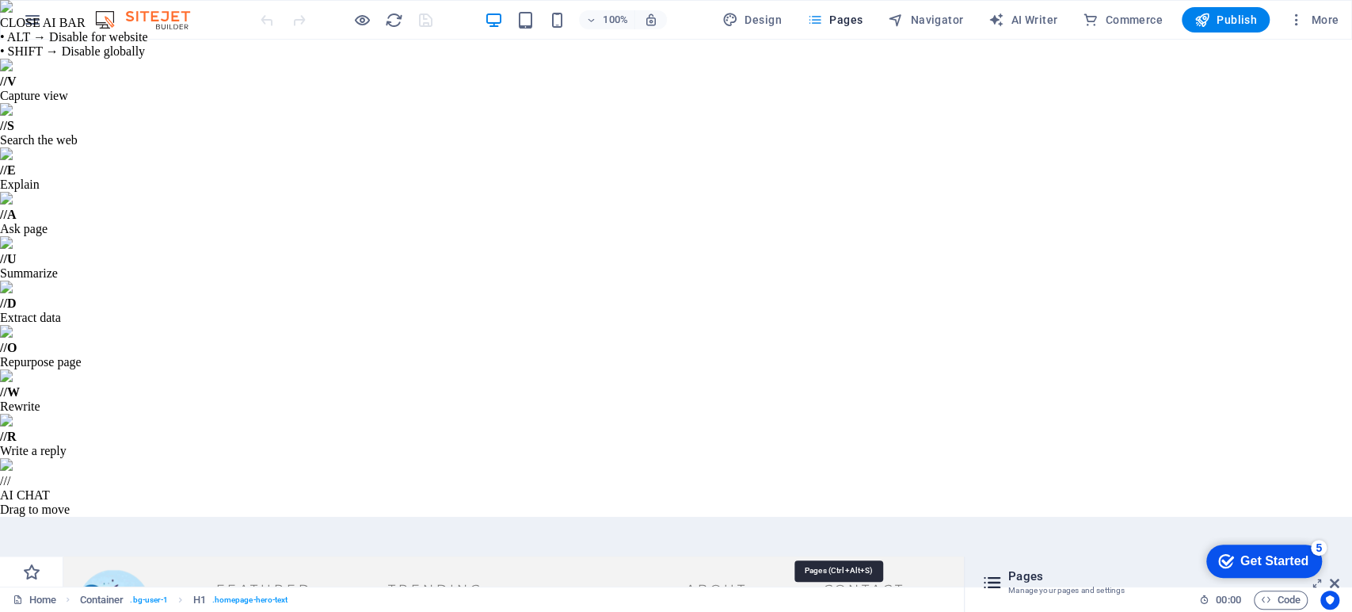
click at [821, 21] on icon "button" at bounding box center [815, 20] width 16 height 16
click at [1294, 21] on icon "button" at bounding box center [1297, 20] width 16 height 16
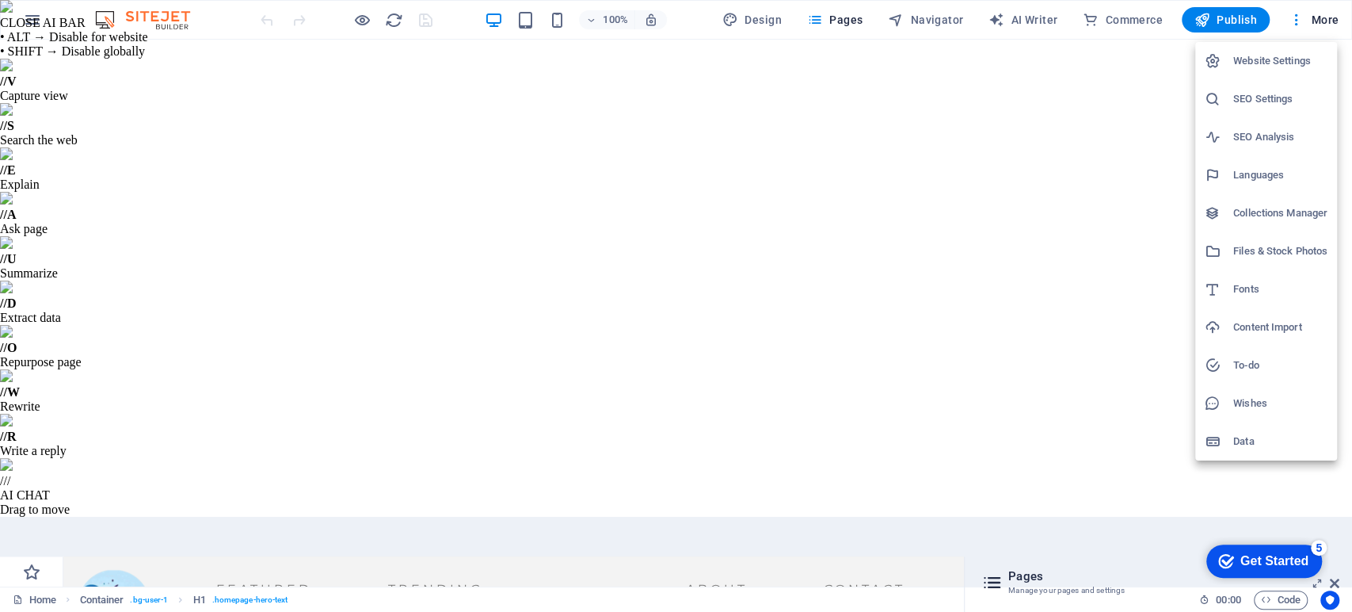
click at [364, 17] on div at bounding box center [676, 306] width 1352 height 612
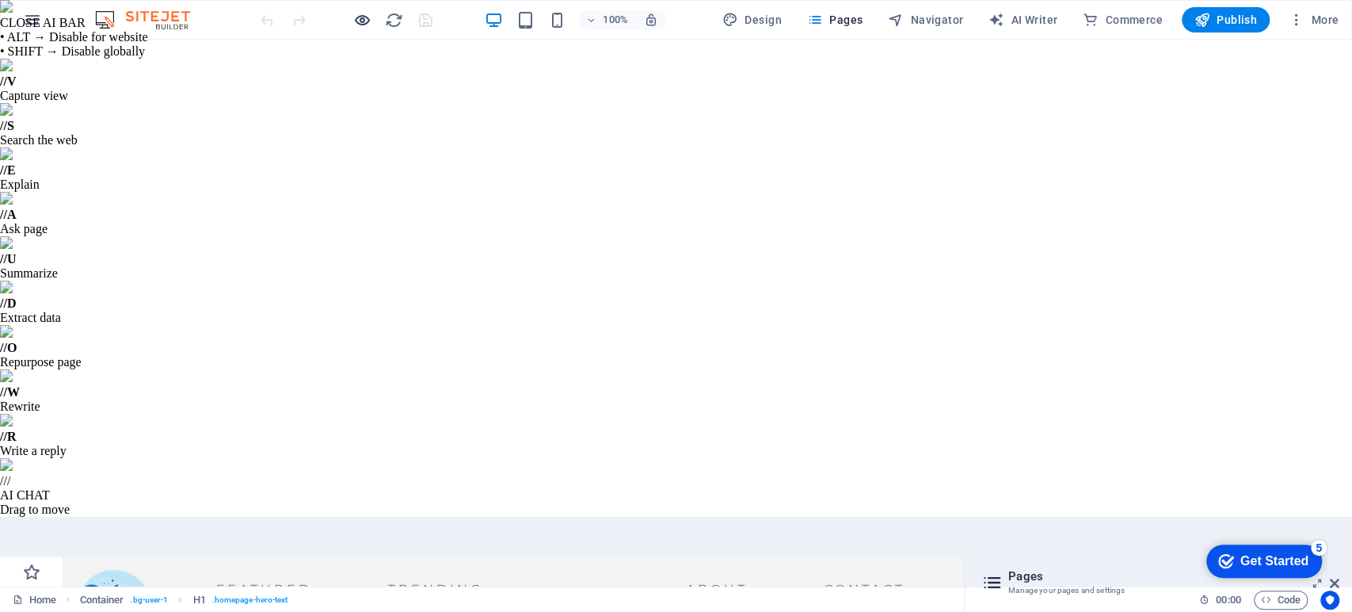
click at [360, 21] on icon "button" at bounding box center [362, 20] width 18 height 18
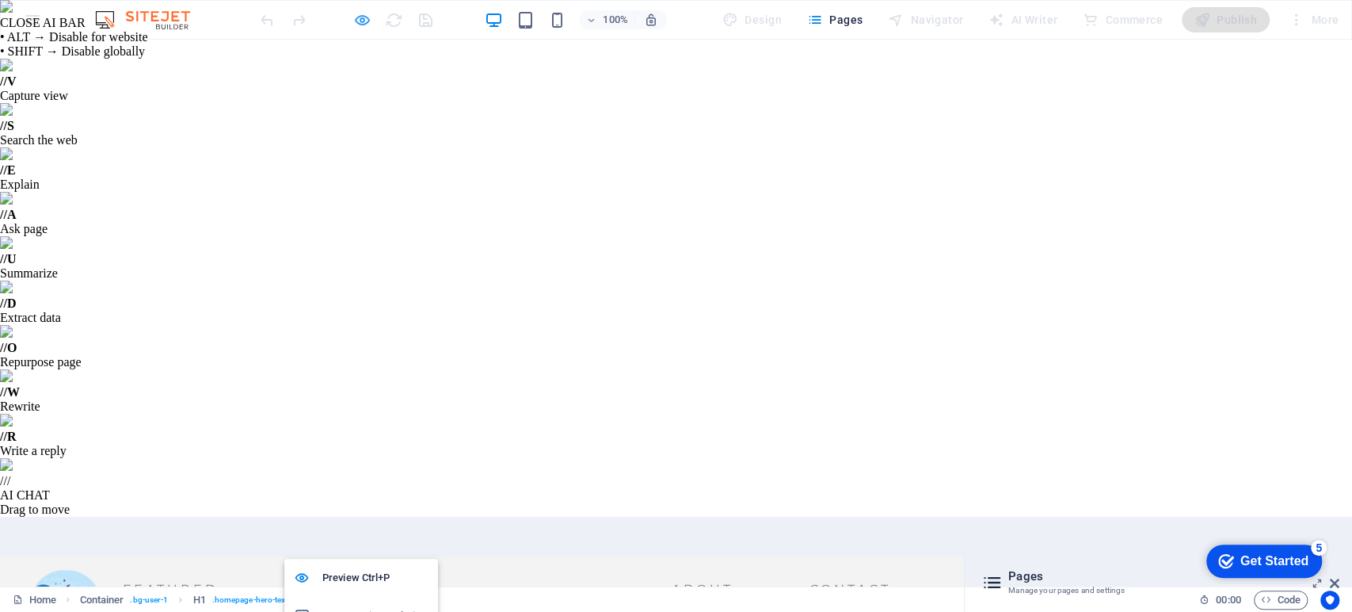
click at [361, 24] on icon "button" at bounding box center [362, 20] width 18 height 18
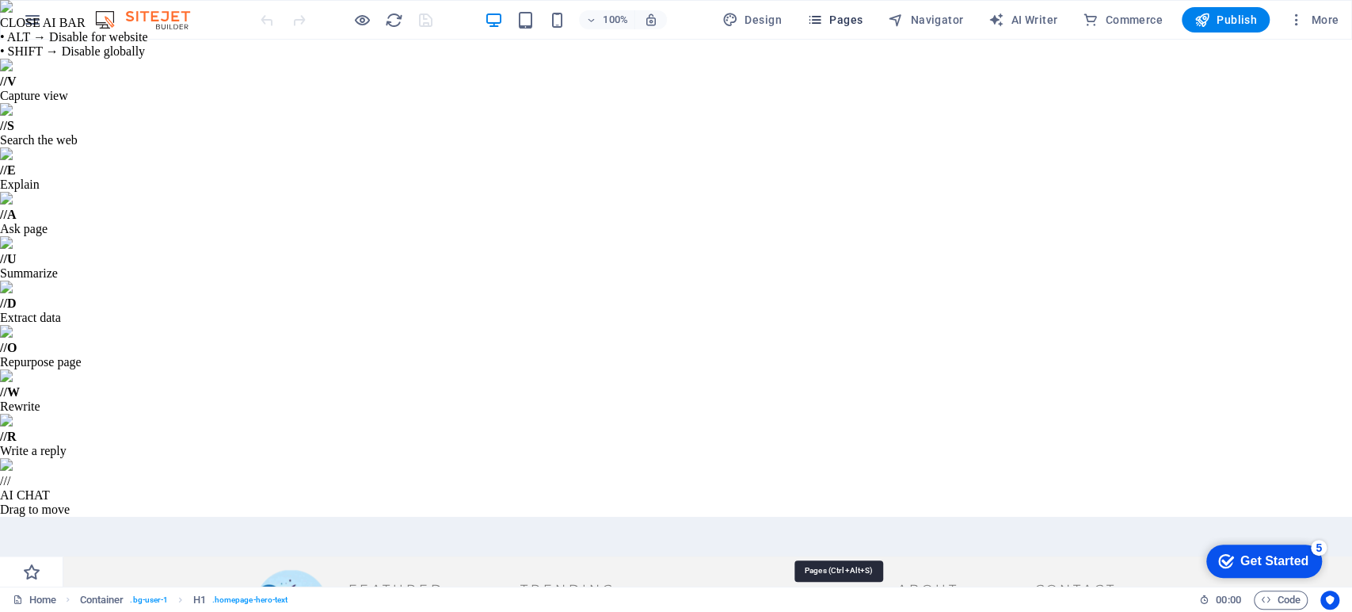
click at [817, 26] on icon "button" at bounding box center [815, 20] width 16 height 16
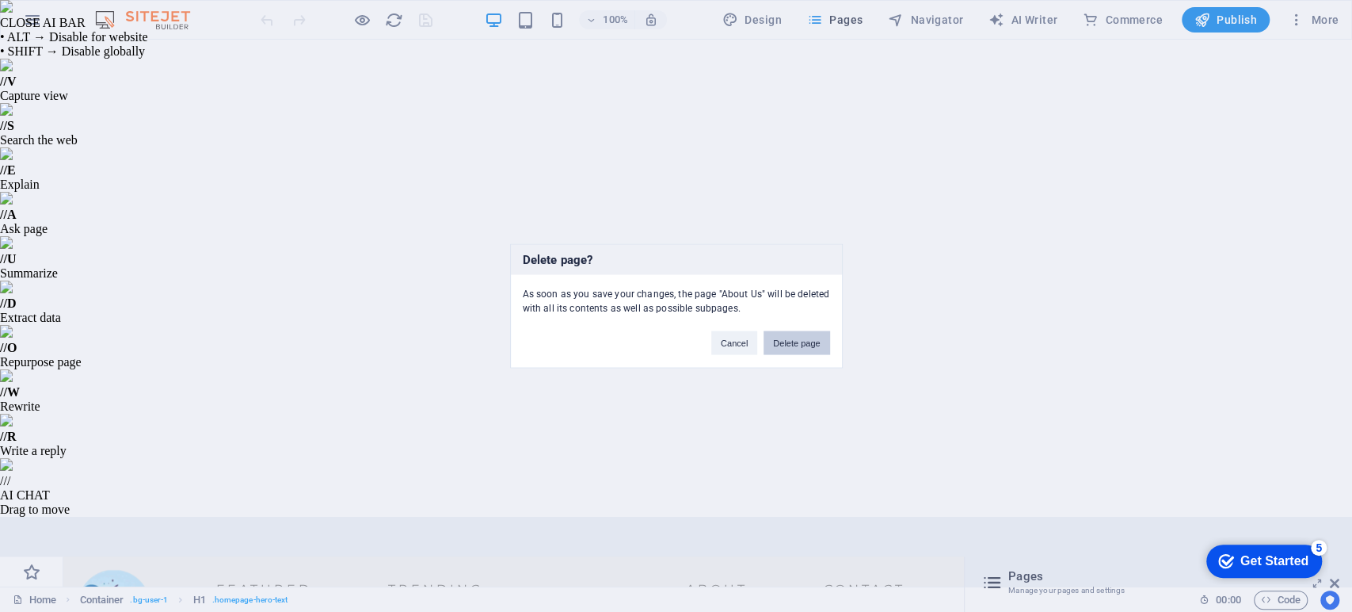
click at [814, 341] on button "Delete page" at bounding box center [797, 343] width 66 height 24
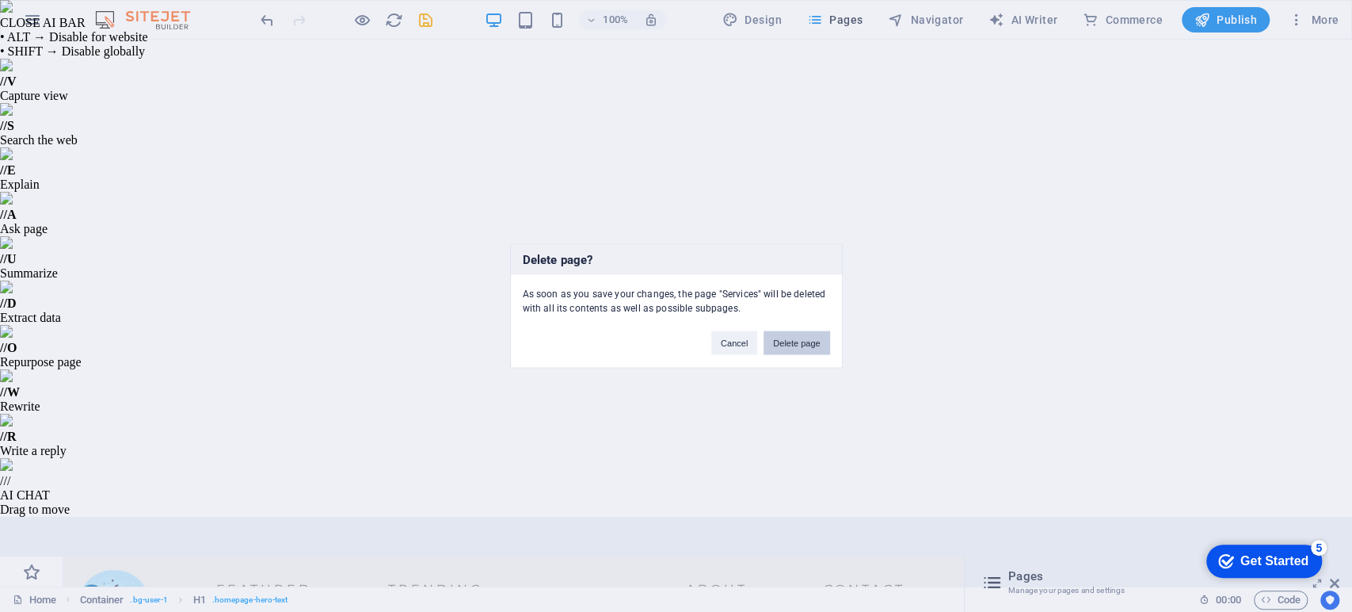
click at [805, 348] on button "Delete page" at bounding box center [797, 343] width 66 height 24
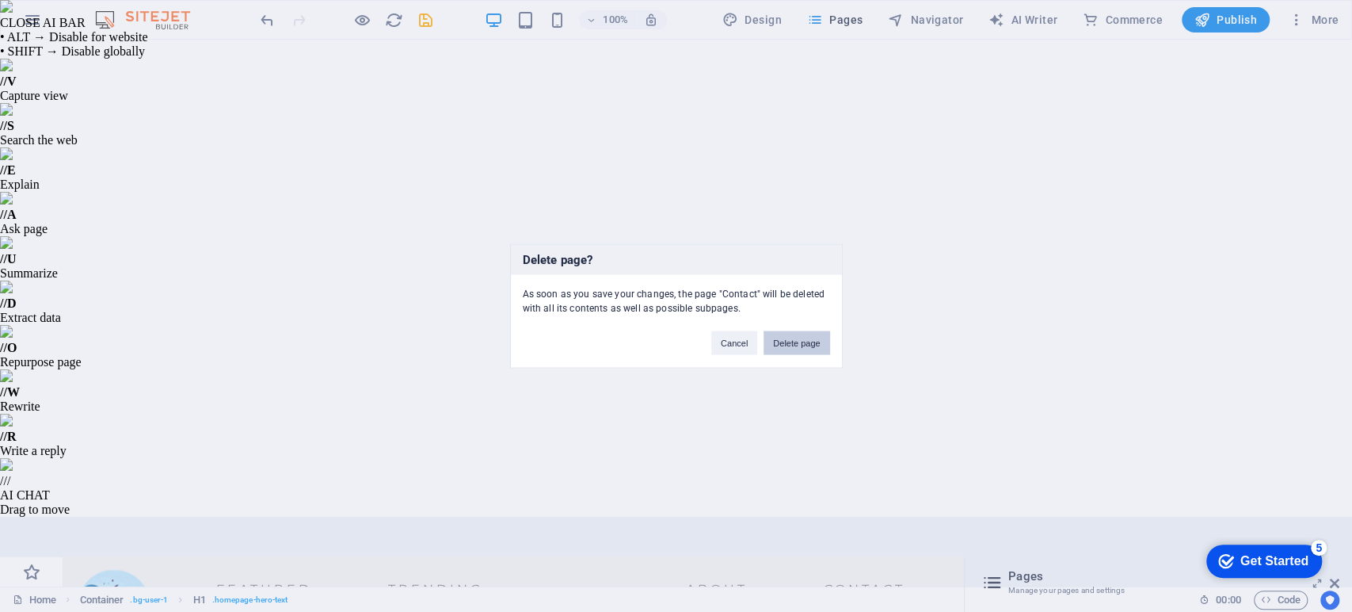
click at [797, 341] on button "Delete page" at bounding box center [797, 343] width 66 height 24
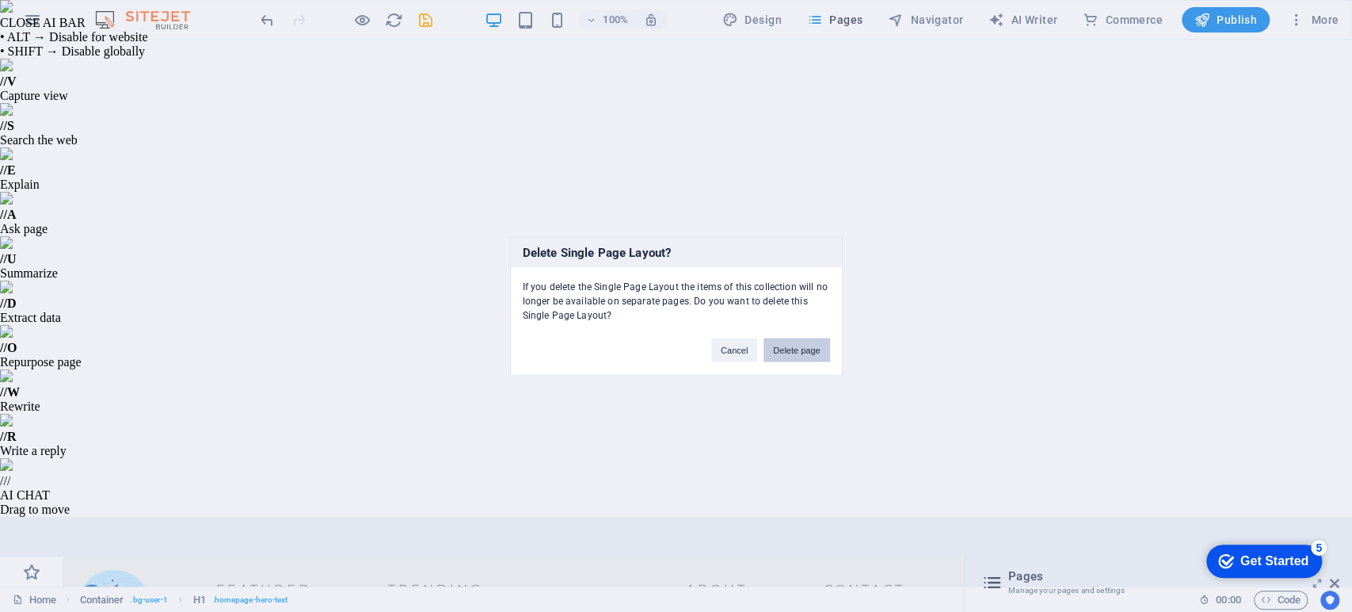
click at [788, 352] on button "Delete page" at bounding box center [797, 350] width 66 height 24
